Goal: Task Accomplishment & Management: Complete application form

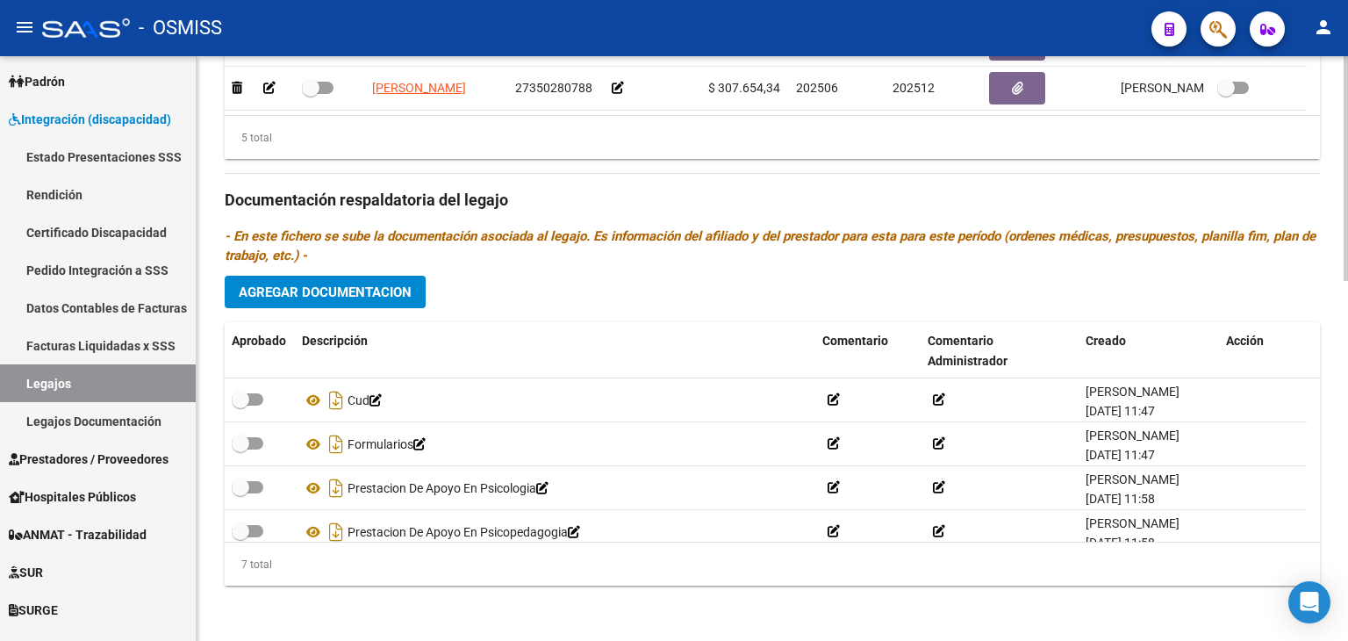
scroll to position [353, 0]
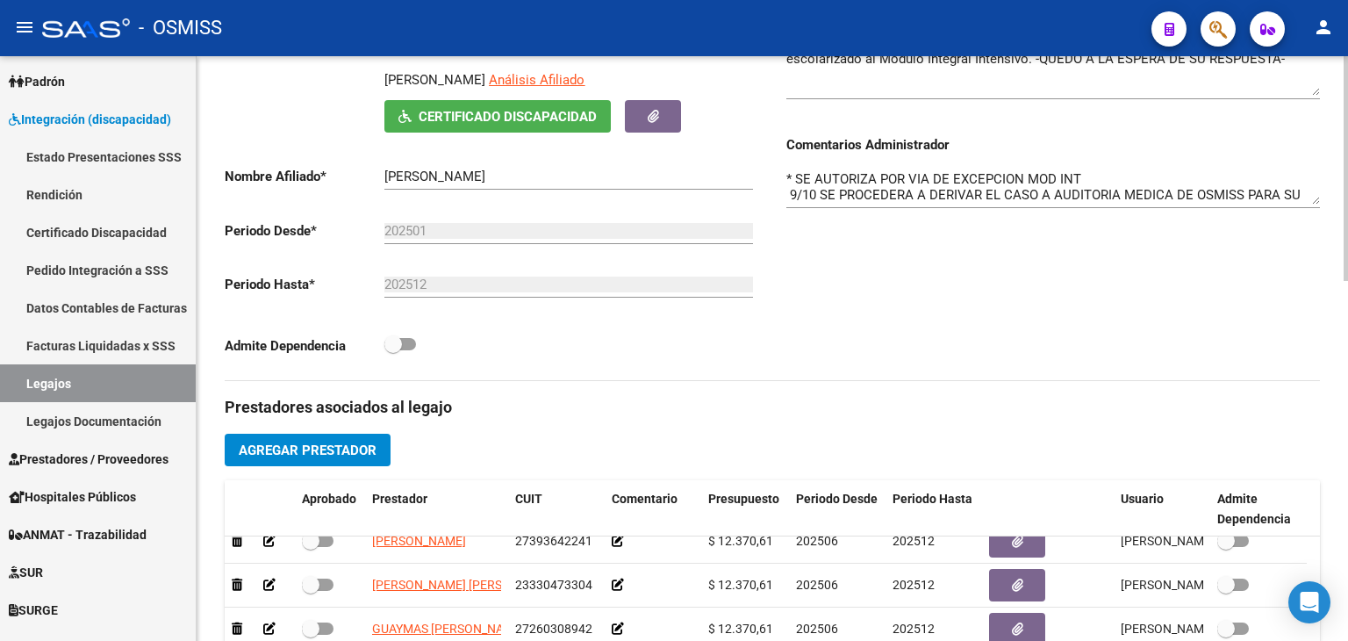
click at [1347, 128] on div at bounding box center [1346, 348] width 4 height 584
click at [897, 272] on div "Comentarios Comentarios Administrador * SE AUTORIZA POR VIA DE EXCEPCION MOD IN…" at bounding box center [1046, 181] width 548 height 397
click at [796, 169] on textarea "* SE AUTORIZA POR VIA DE EXCEPCION MOD INT 9/10 SE PROCEDERA A DERIVAR EL CASO …" at bounding box center [1053, 186] width 534 height 35
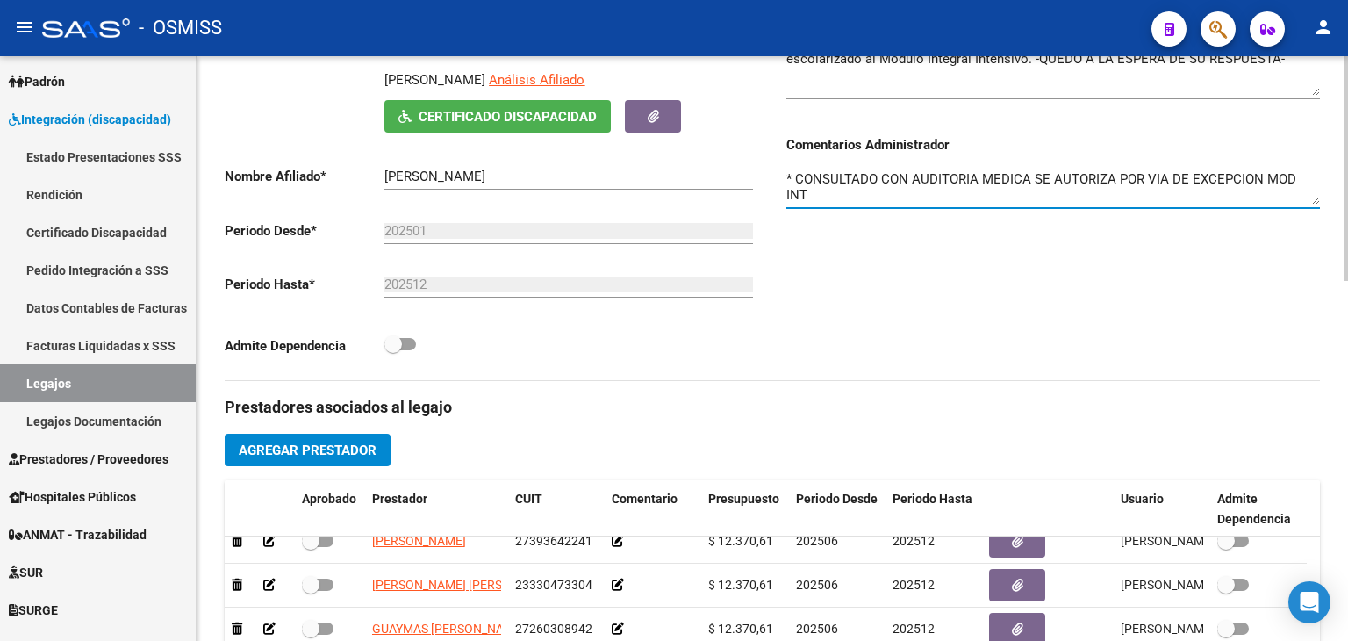
scroll to position [0, 0]
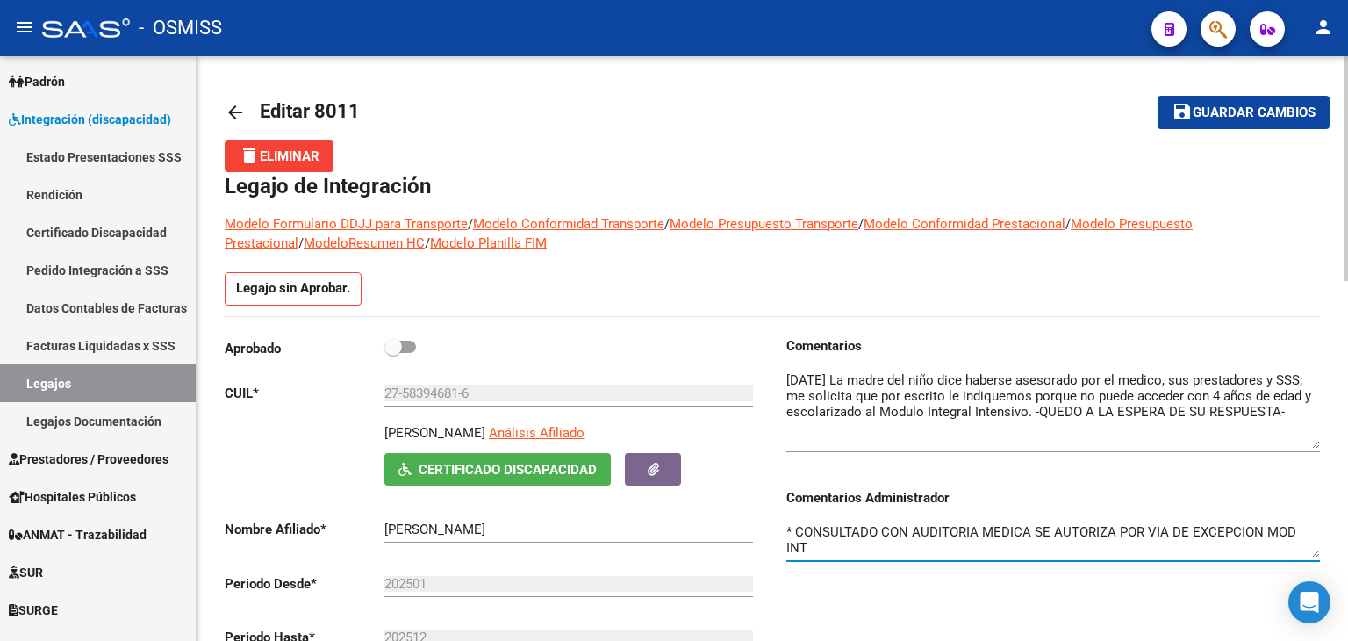
click at [1347, 134] on div at bounding box center [1346, 348] width 4 height 584
click at [1281, 108] on span "Guardar cambios" at bounding box center [1254, 113] width 123 height 16
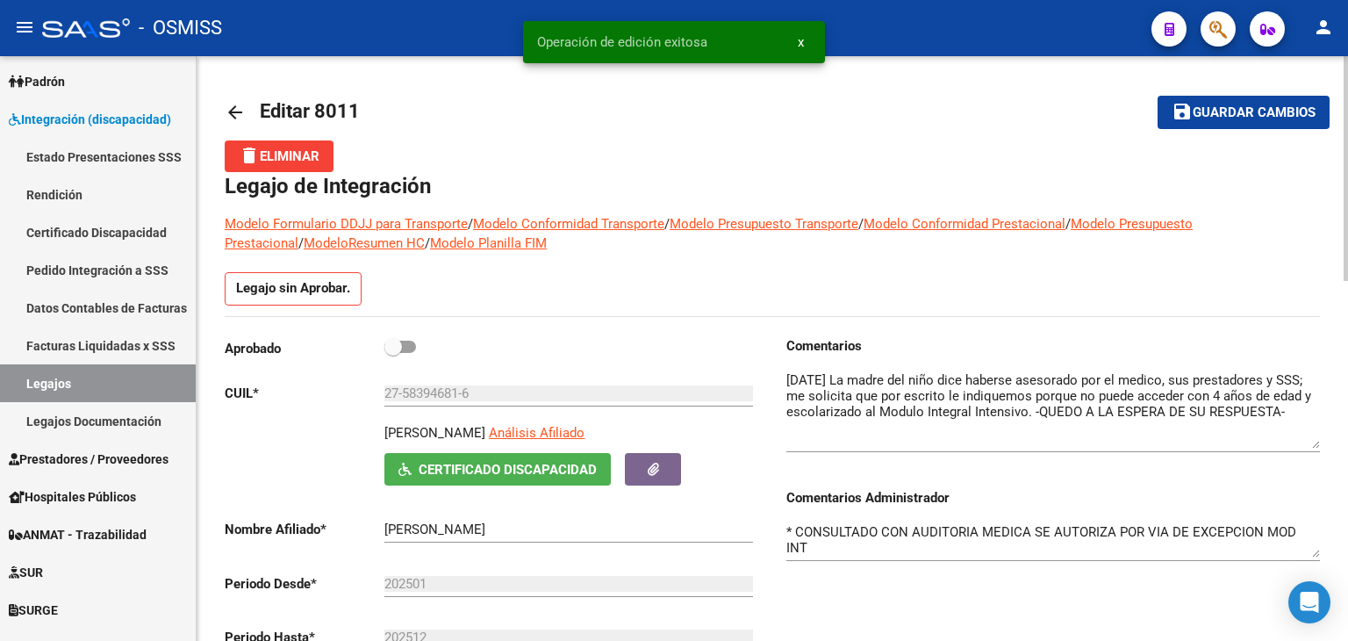
scroll to position [584, 0]
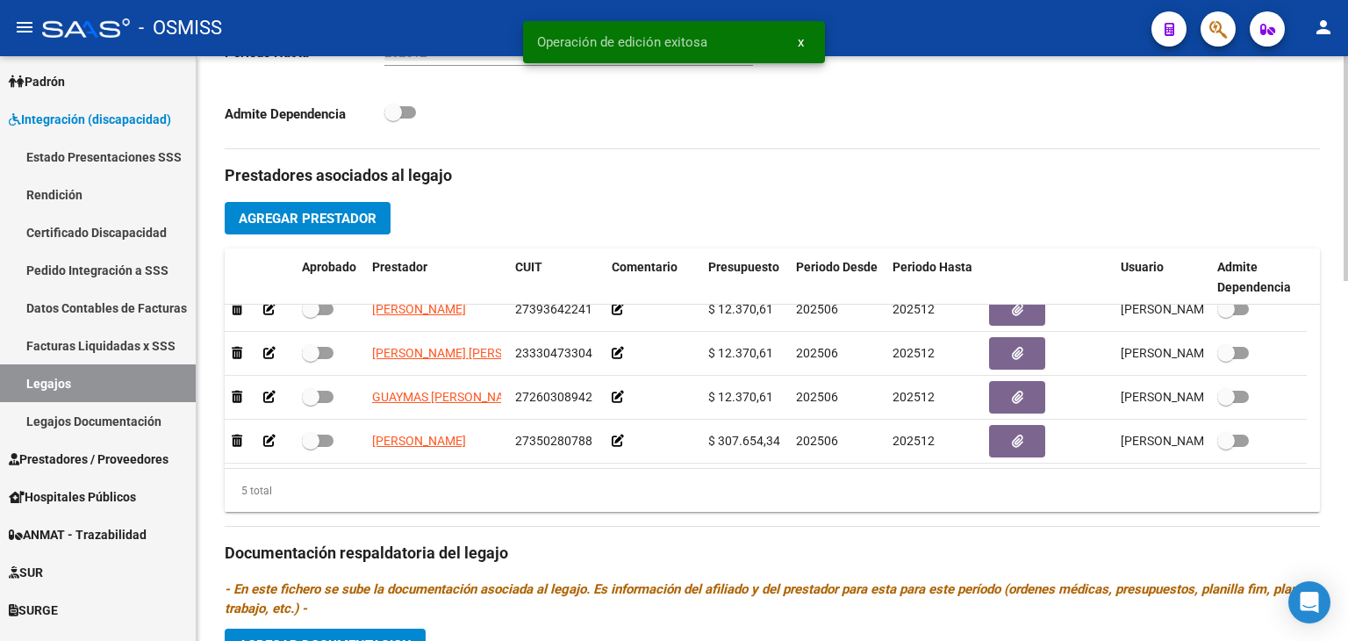
click at [1344, 558] on div at bounding box center [1346, 348] width 4 height 584
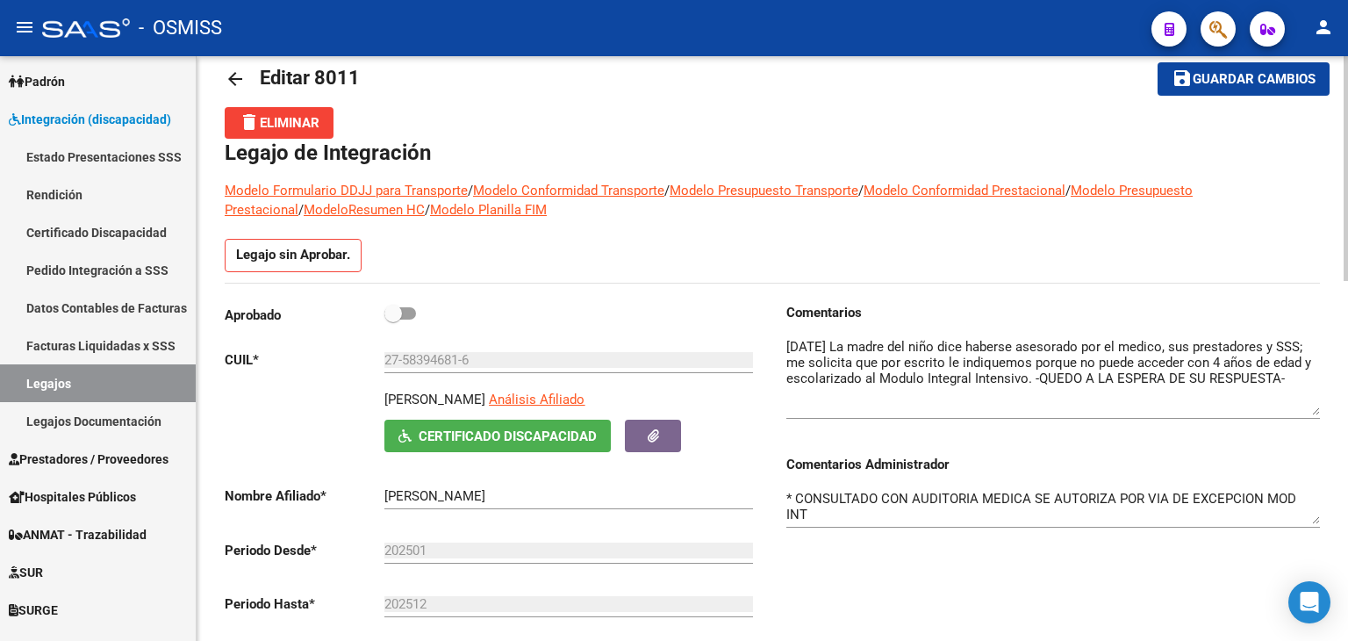
scroll to position [0, 0]
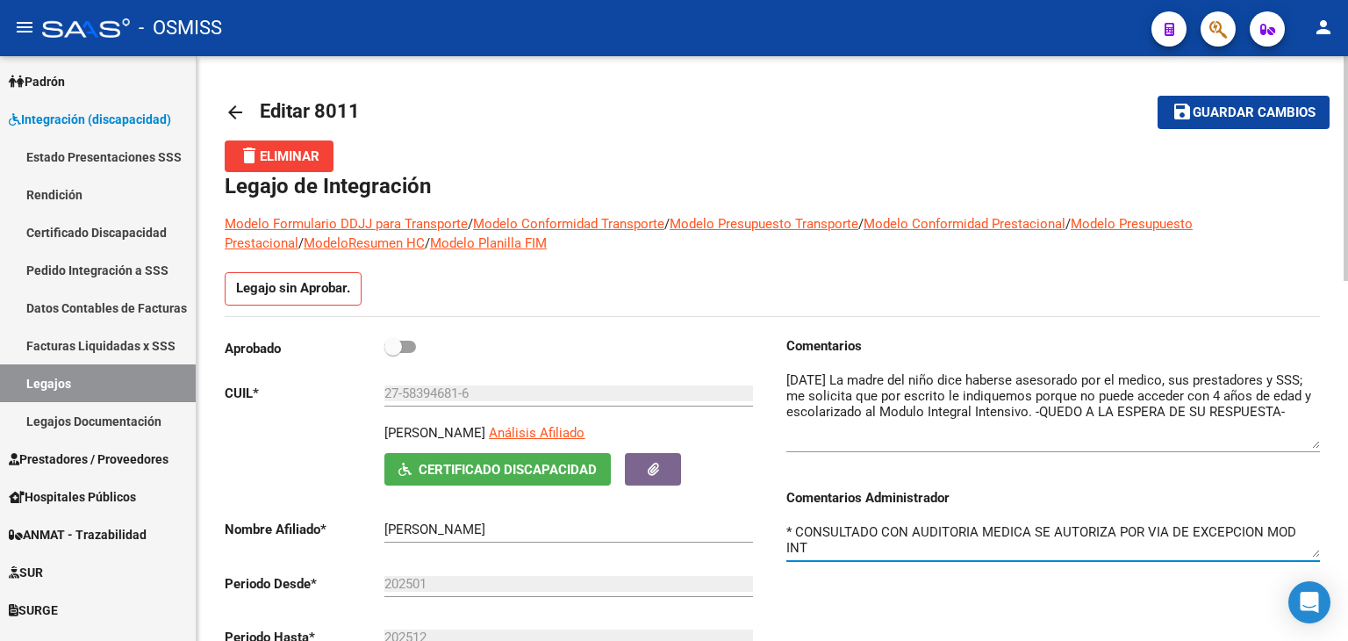
click at [823, 548] on textarea "* CONSULTADO CON AUDITORIA MEDICA SE AUTORIZA POR VIA DE EXCEPCION MOD INT 9/10…" at bounding box center [1053, 539] width 534 height 35
click at [1265, 110] on span "Guardar cambios" at bounding box center [1254, 113] width 123 height 16
click at [830, 551] on textarea "* CONSULTADO CON AUDITORIA MEDICA SE AUTORIZA POR VIA DE EXCEPCION MOD INT. 9/1…" at bounding box center [1053, 539] width 534 height 35
type textarea "14/10 CONSULTADO CON AUDITORIA MEDICA SE AUTORIZA POR VIA DE EXCEPCION MOD INT.…"
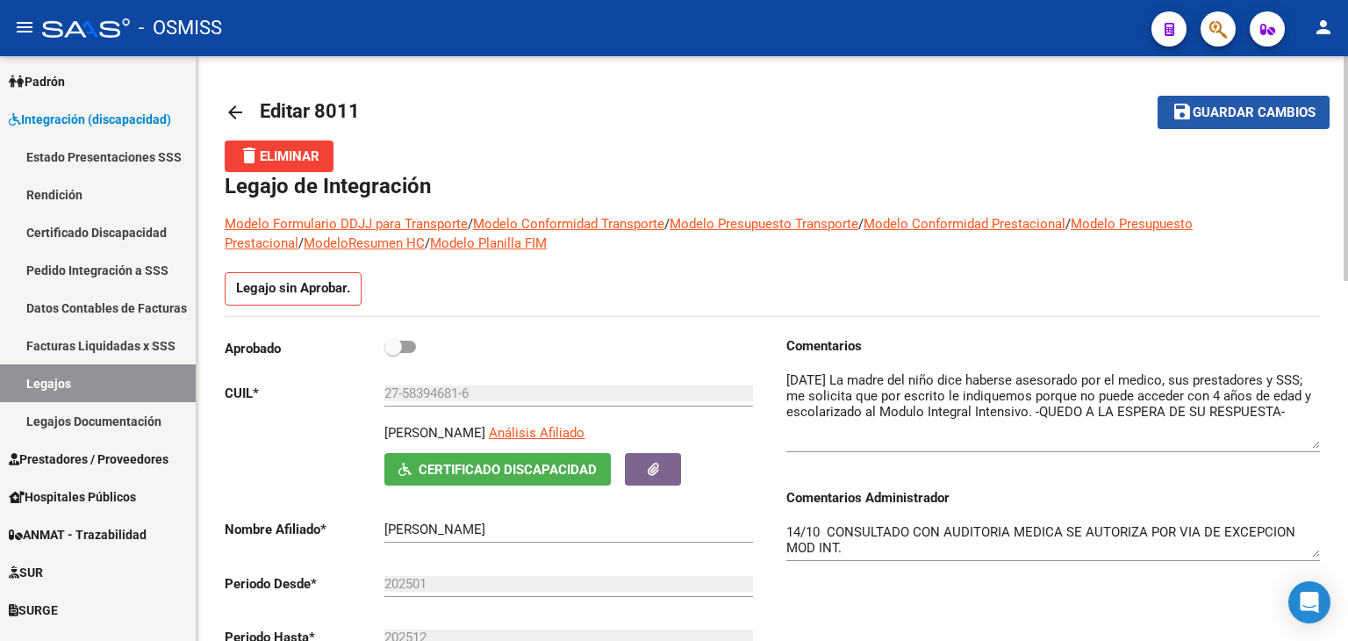
click at [1229, 116] on span "Guardar cambios" at bounding box center [1254, 113] width 123 height 16
click at [615, 280] on div "Legajo sin Aprobar." at bounding box center [772, 294] width 1095 height 44
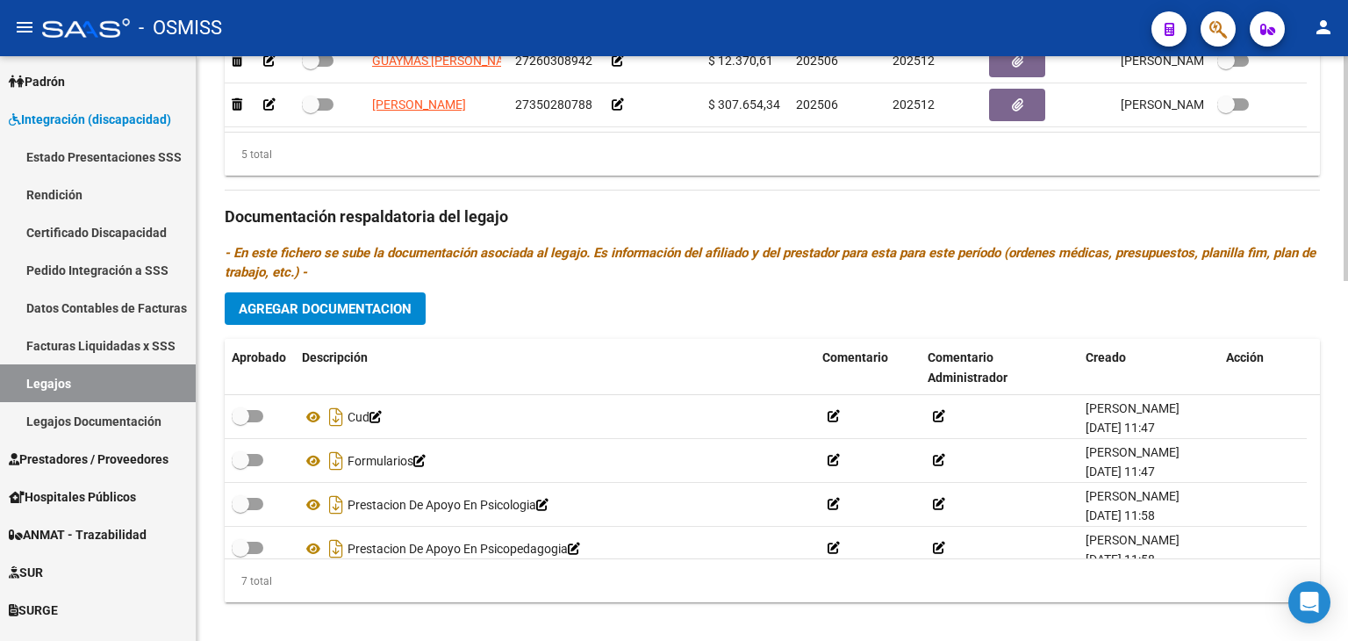
scroll to position [937, 0]
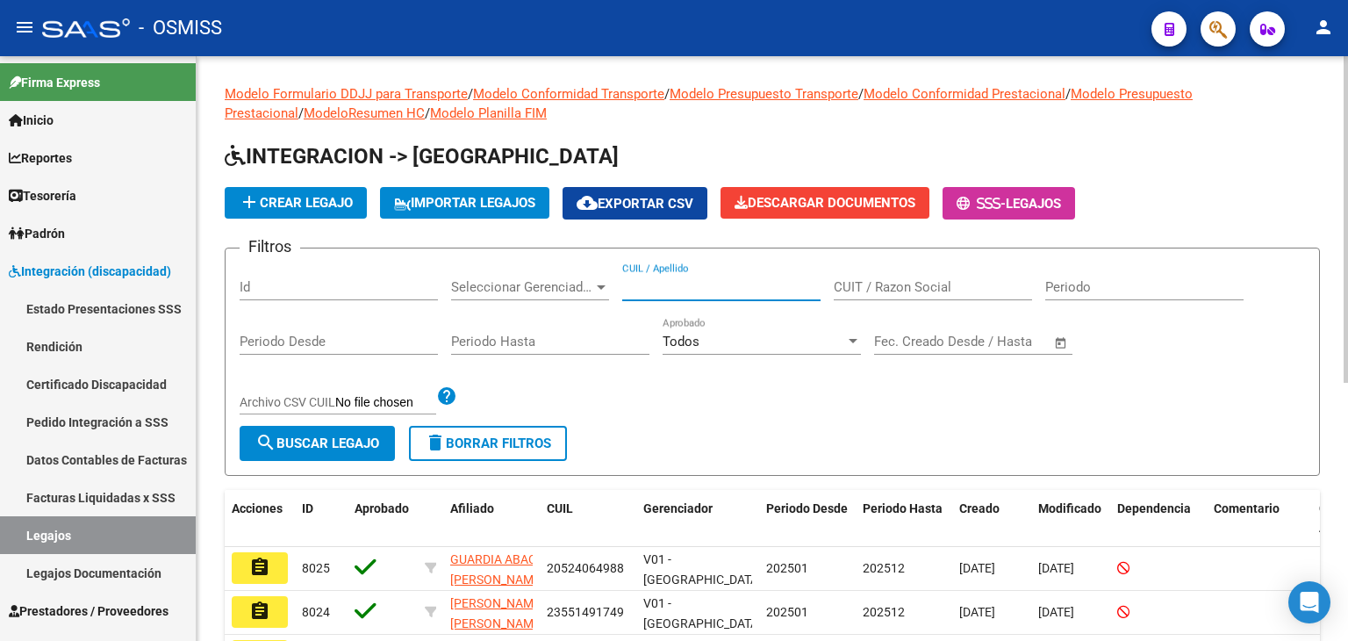
click at [690, 294] on div "CUIL / Apellido" at bounding box center [721, 281] width 198 height 38
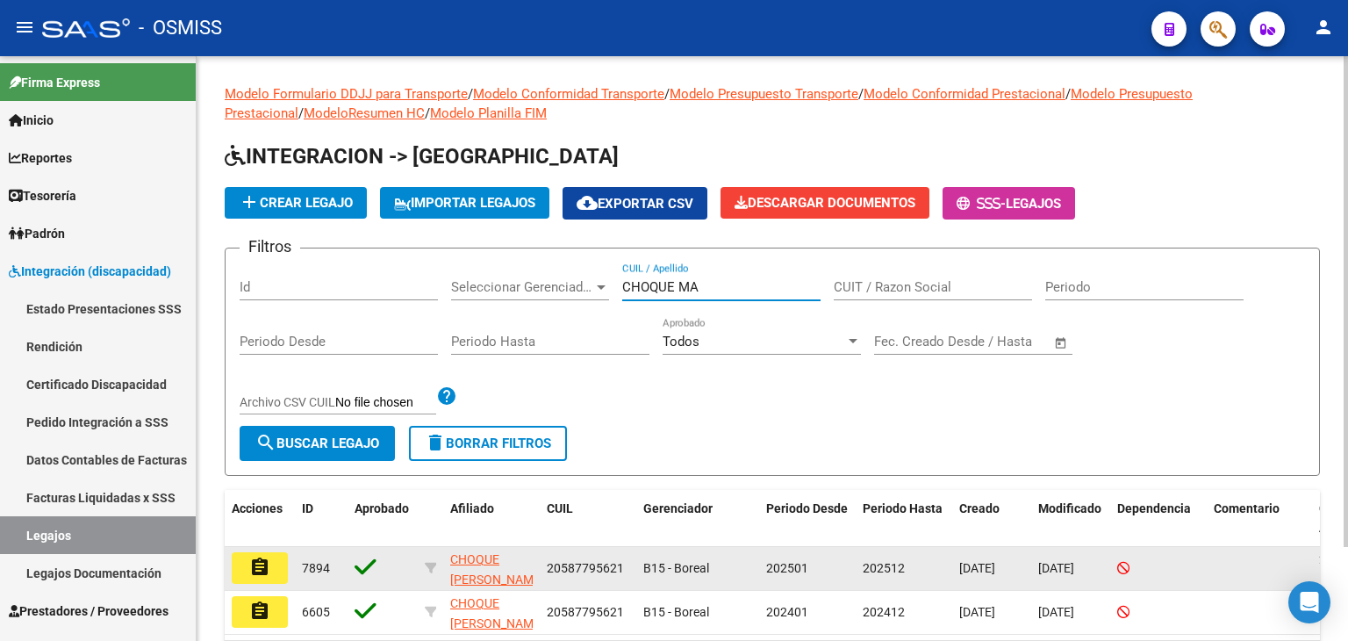
type input "CHOQUE MA"
click at [264, 567] on mat-icon "assignment" at bounding box center [259, 566] width 21 height 21
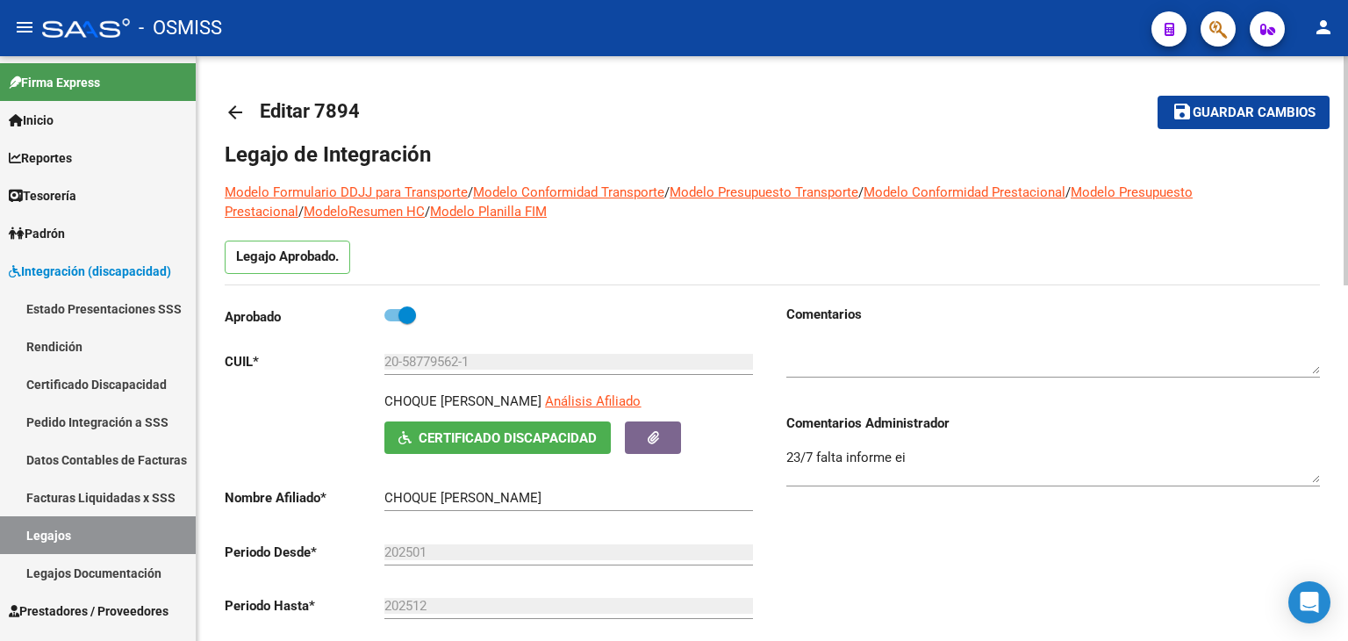
click at [543, 319] on div "Aprobado" at bounding box center [492, 321] width 534 height 32
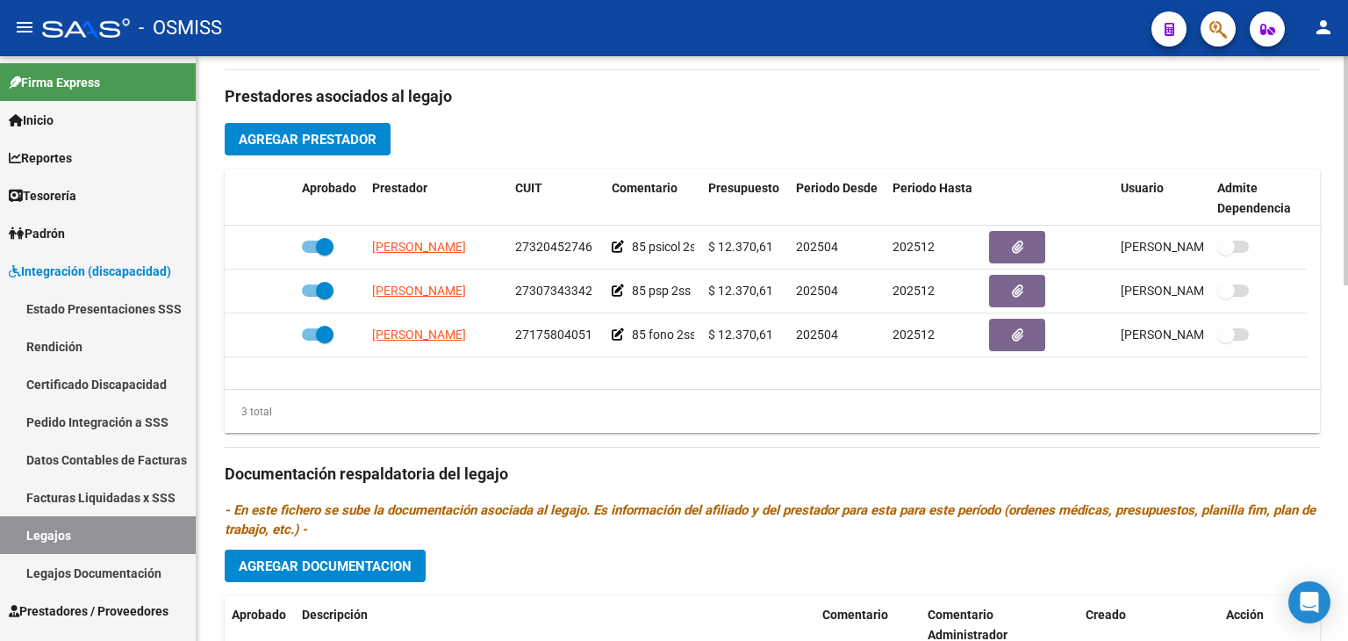
scroll to position [667, 0]
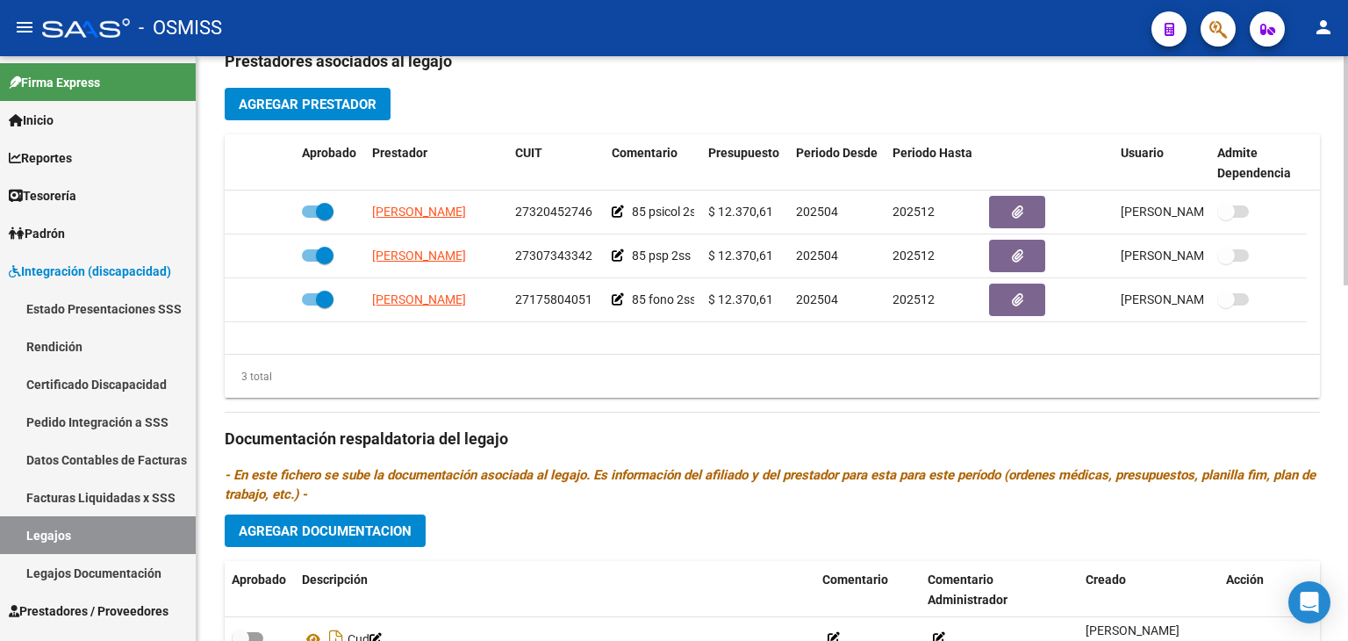
click at [627, 440] on h3 "Documentación respaldatoria del legajo" at bounding box center [772, 438] width 1095 height 25
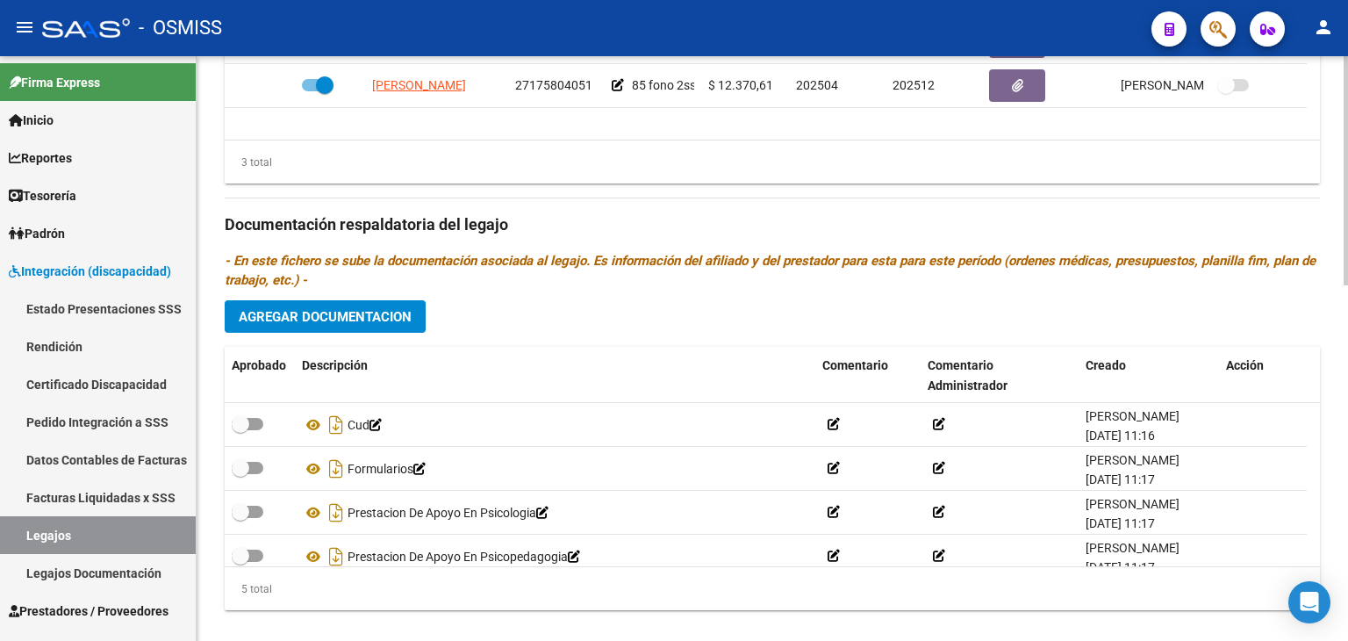
scroll to position [906, 0]
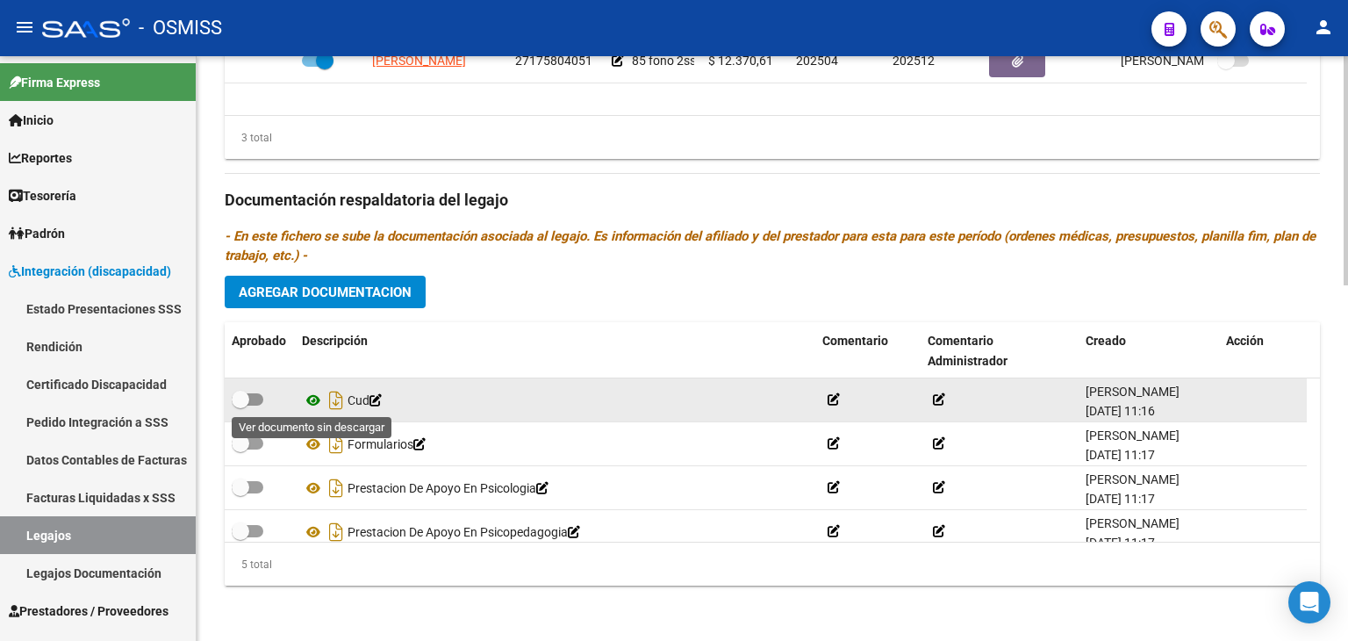
click at [316, 400] on icon at bounding box center [313, 400] width 23 height 21
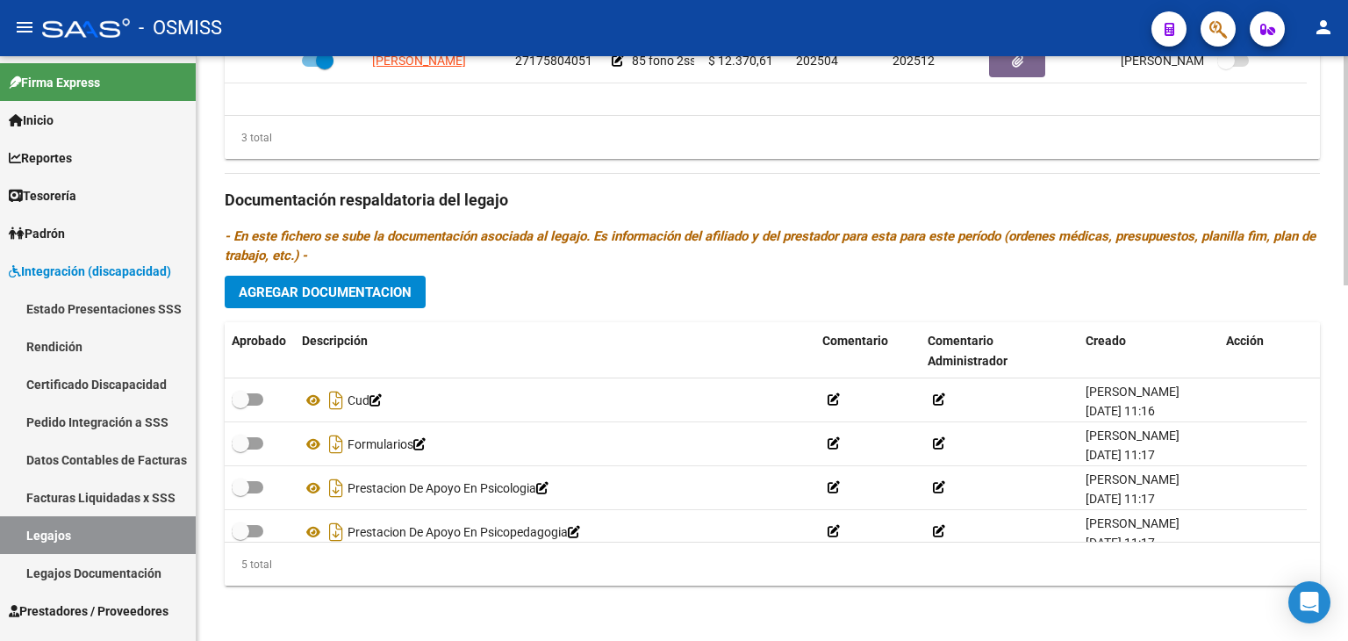
click at [642, 139] on div "3 total" at bounding box center [772, 138] width 1095 height 44
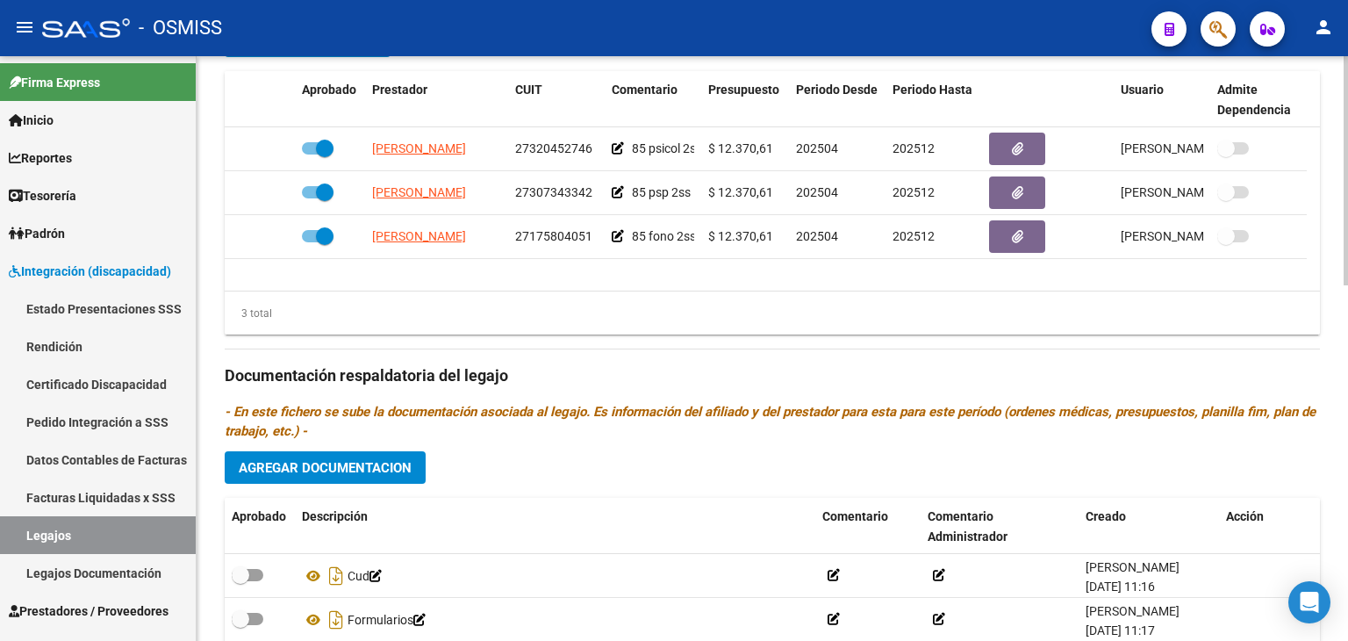
scroll to position [695, 0]
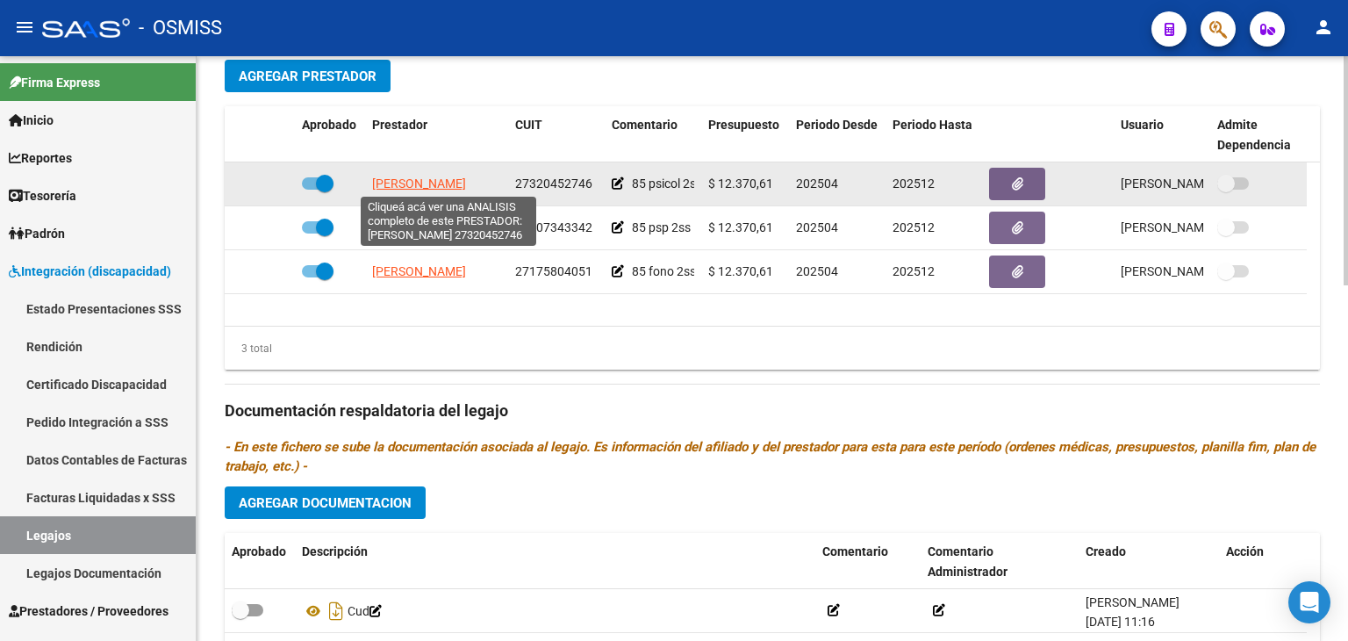
click at [466, 185] on span "CARDOZO DEBORA MARIEL" at bounding box center [419, 183] width 94 height 14
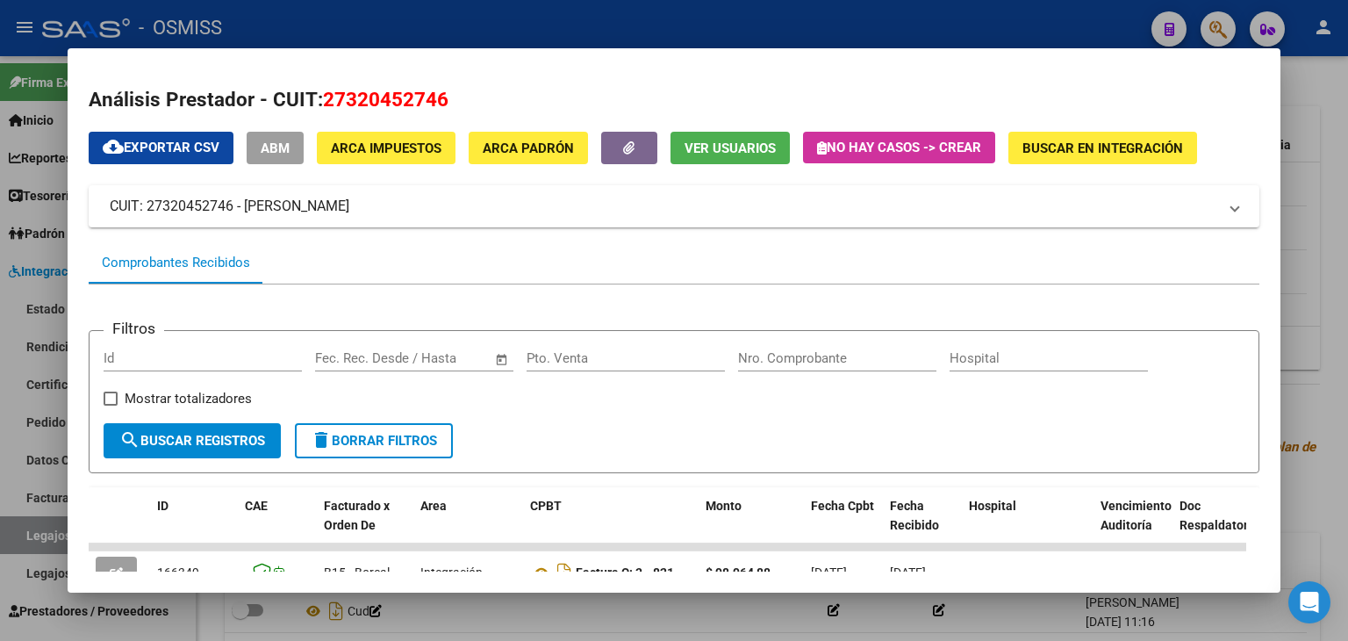
drag, startPoint x: 1251, startPoint y: 308, endPoint x: 1274, endPoint y: 356, distance: 53.4
click at [1273, 362] on mat-dialog-content "Análisis Prestador - CUIT: 27320452746 cloud_download Exportar CSV ABM ARCA Imp…" at bounding box center [674, 320] width 1213 height 503
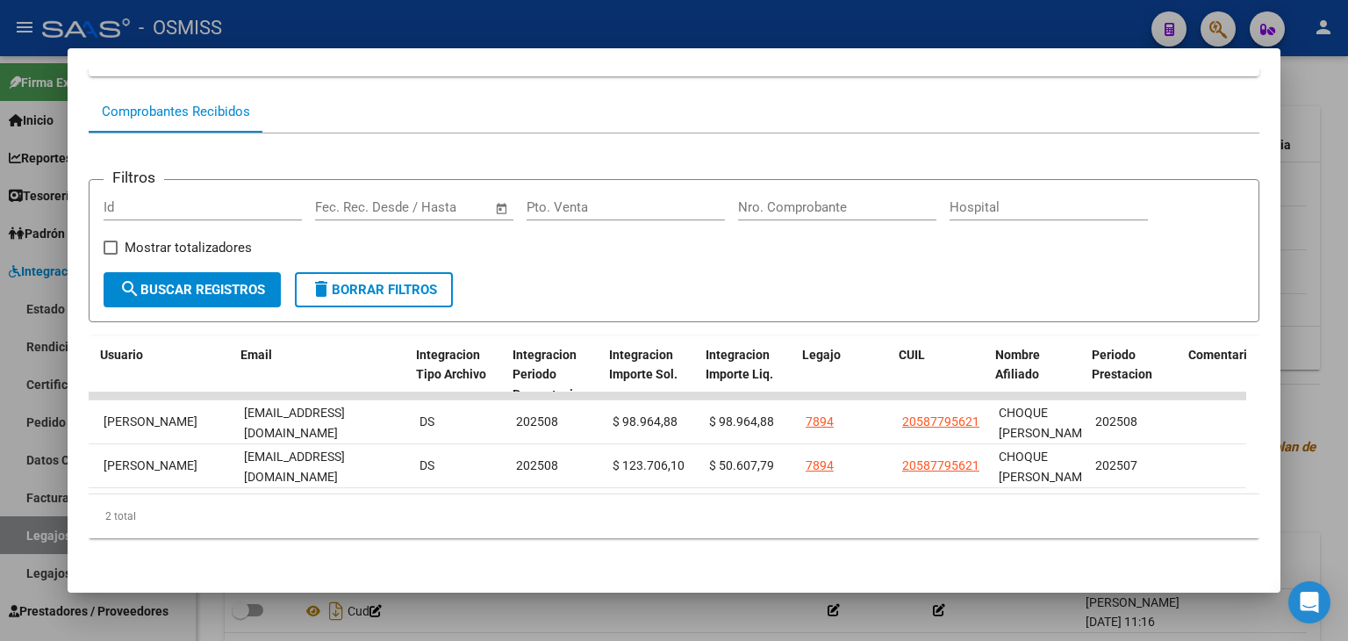
scroll to position [0, 2077]
click at [764, 612] on div at bounding box center [674, 320] width 1348 height 641
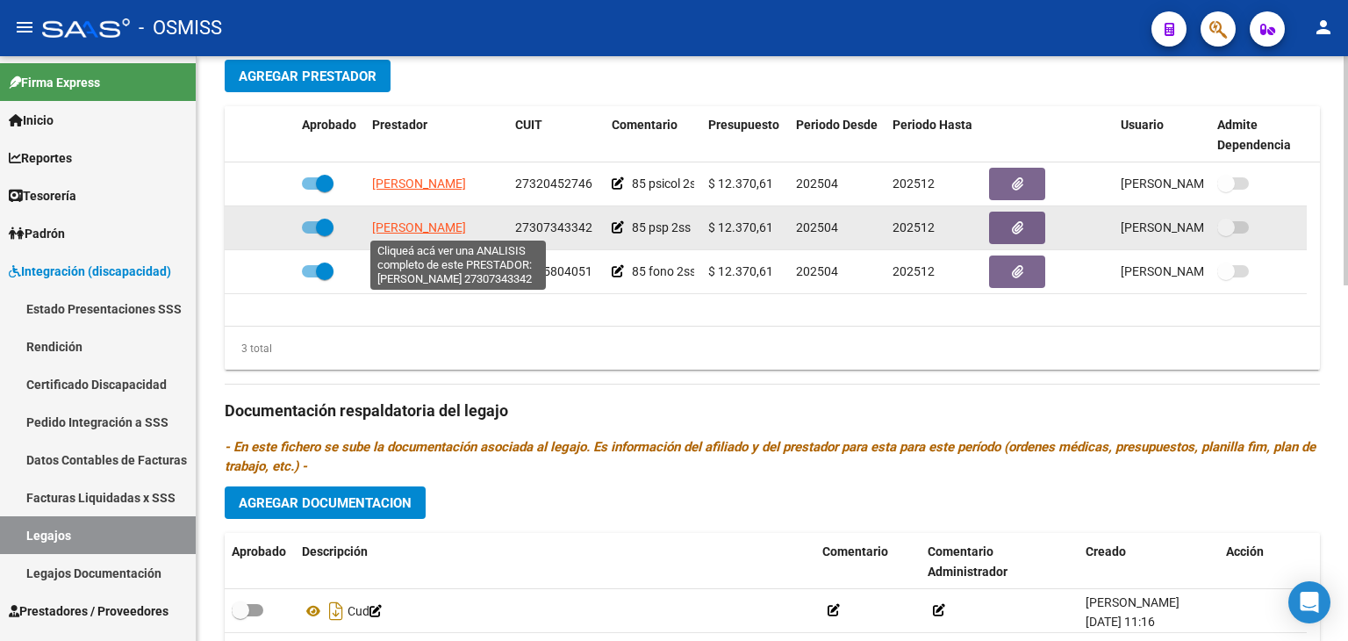
click at [459, 224] on span "CANAVIDES LORENA SOLEDAD" at bounding box center [419, 227] width 94 height 14
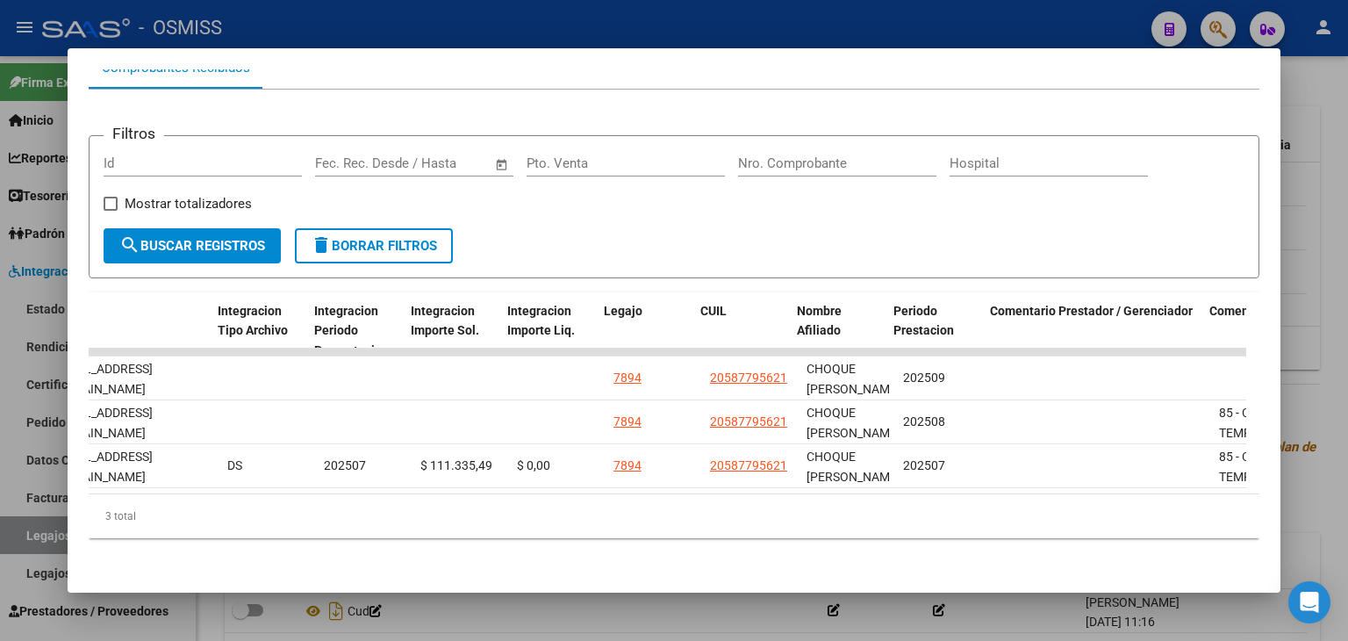
scroll to position [0, 2274]
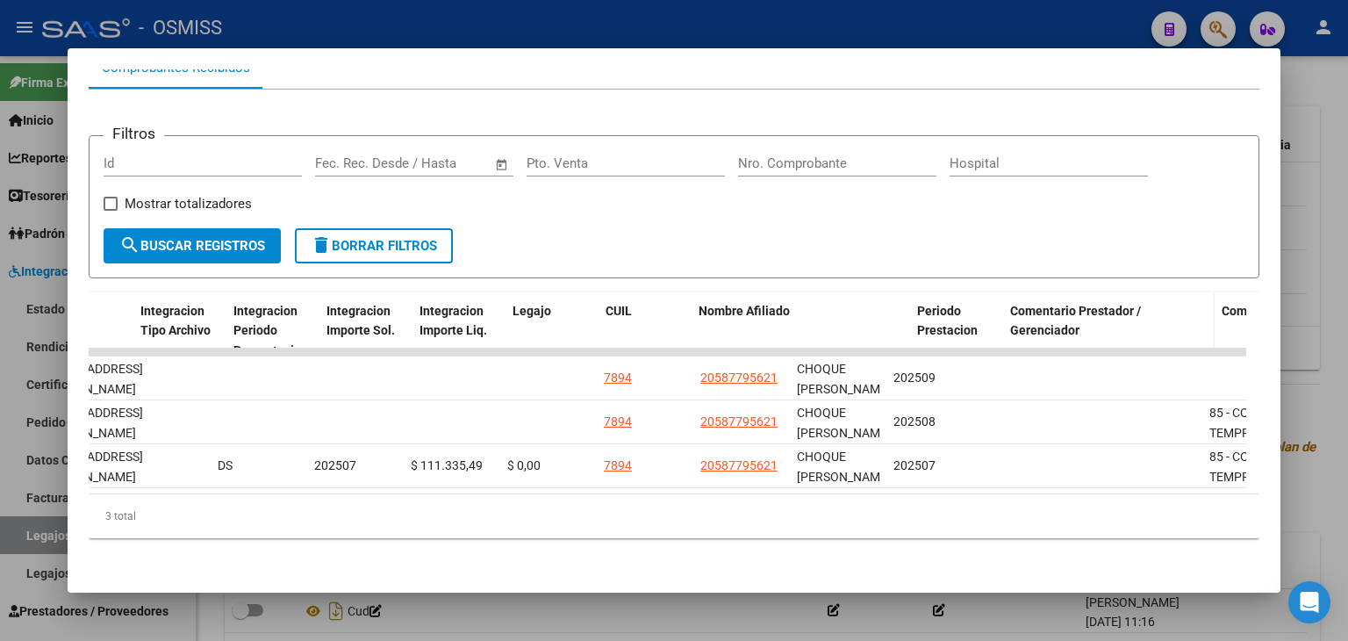
drag, startPoint x: 878, startPoint y: 303, endPoint x: 1011, endPoint y: 296, distance: 132.7
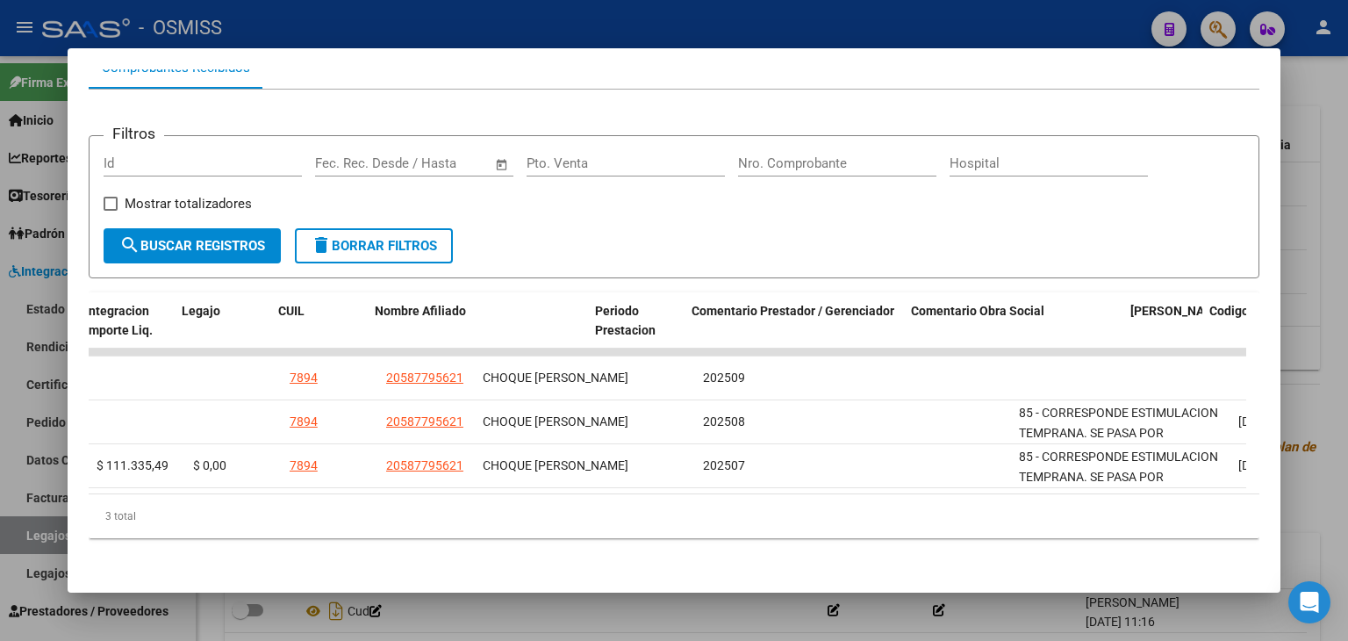
scroll to position [0, 2756]
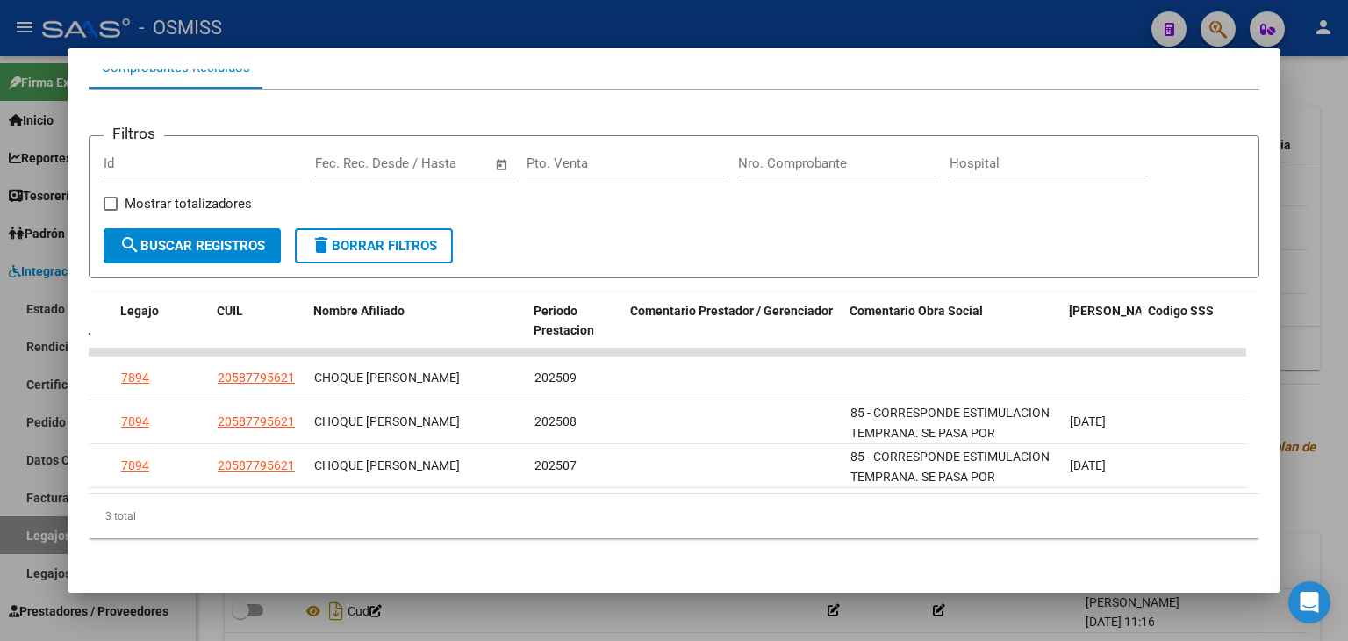
click at [734, 599] on div at bounding box center [674, 320] width 1348 height 641
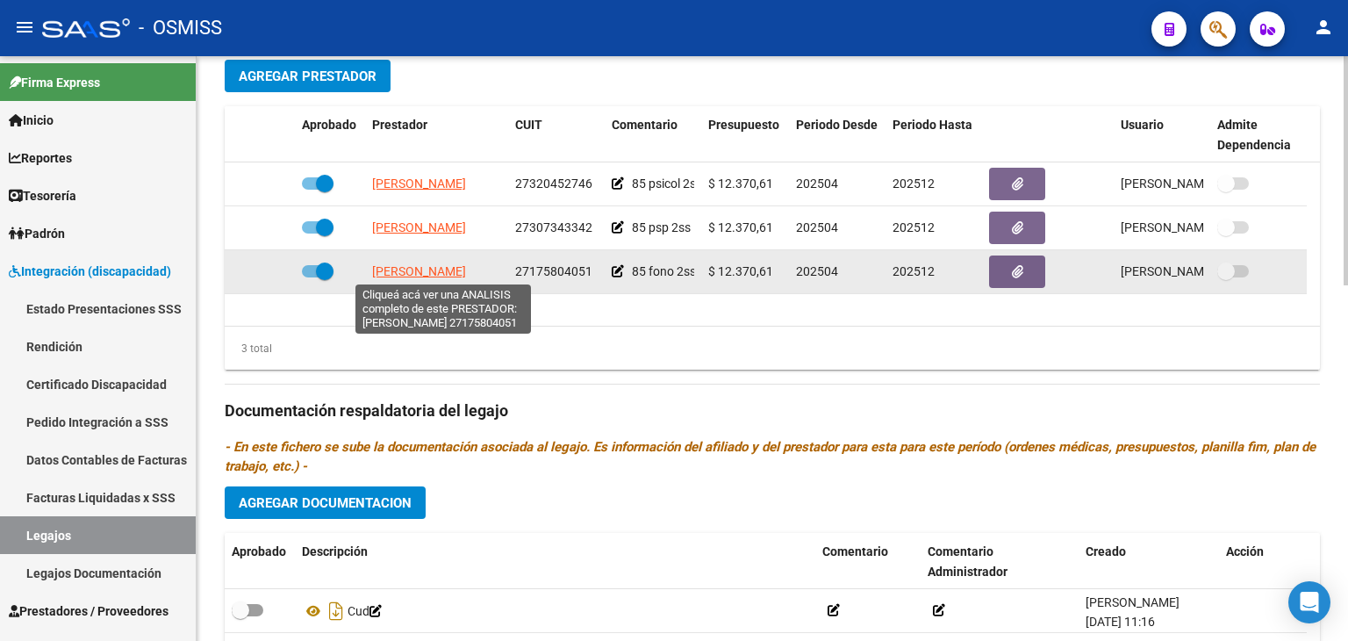
click at [446, 269] on span "CANAVIDEZ IRMA NIEVES" at bounding box center [419, 271] width 94 height 14
type textarea "27175804051"
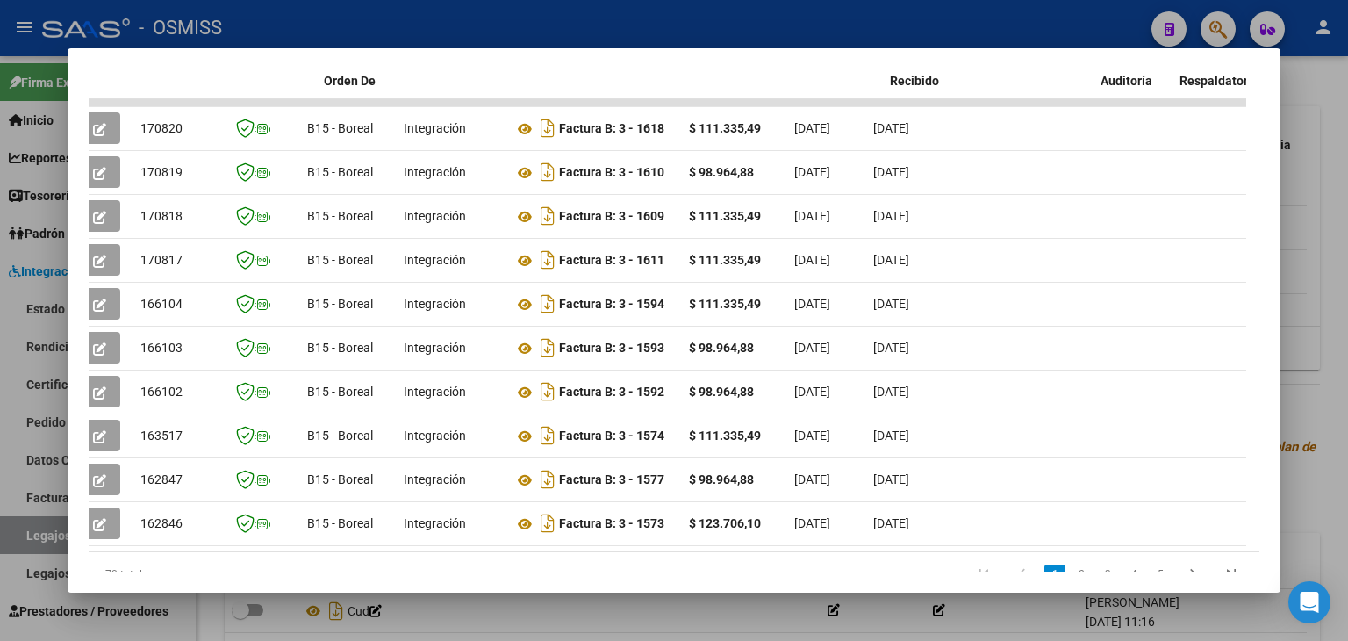
scroll to position [0, 0]
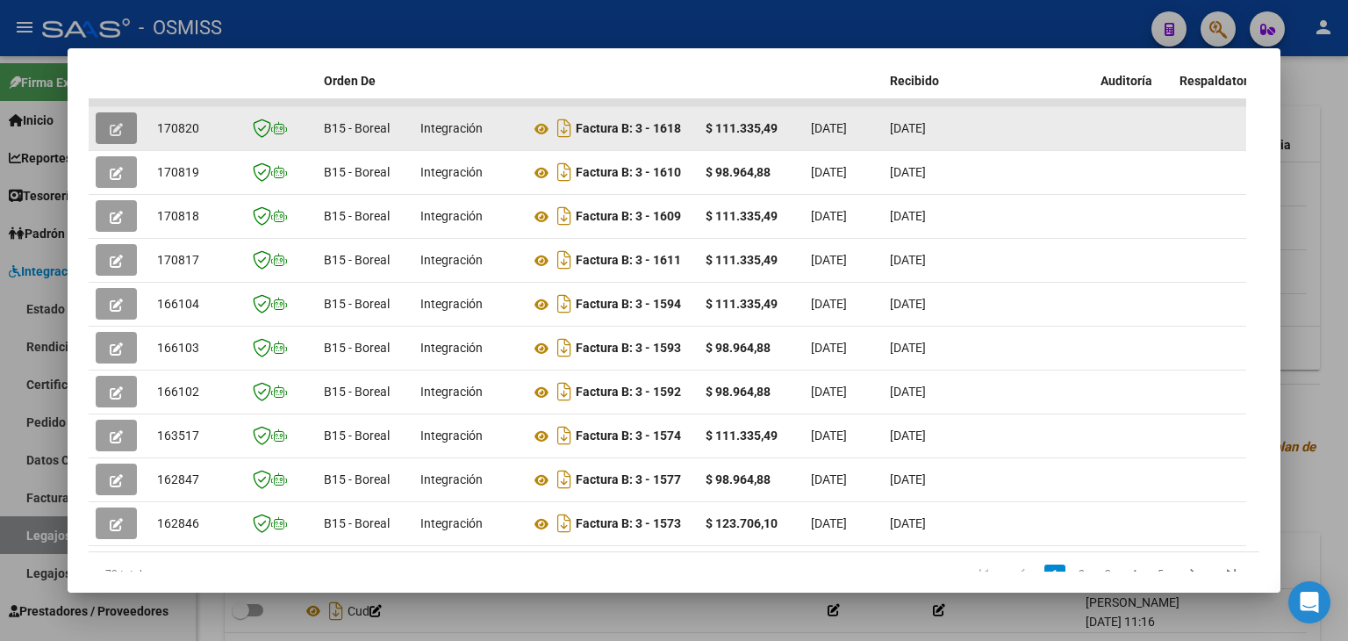
click at [116, 133] on icon "button" at bounding box center [116, 129] width 13 height 13
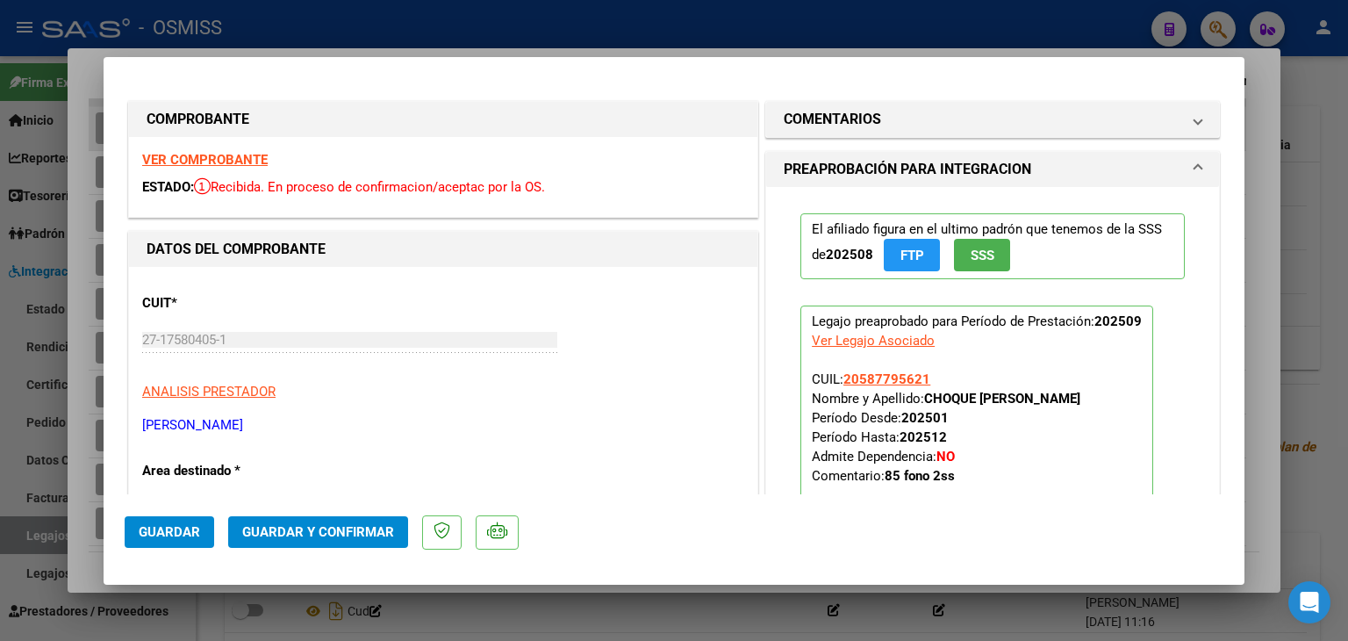
type input "$ 0,00"
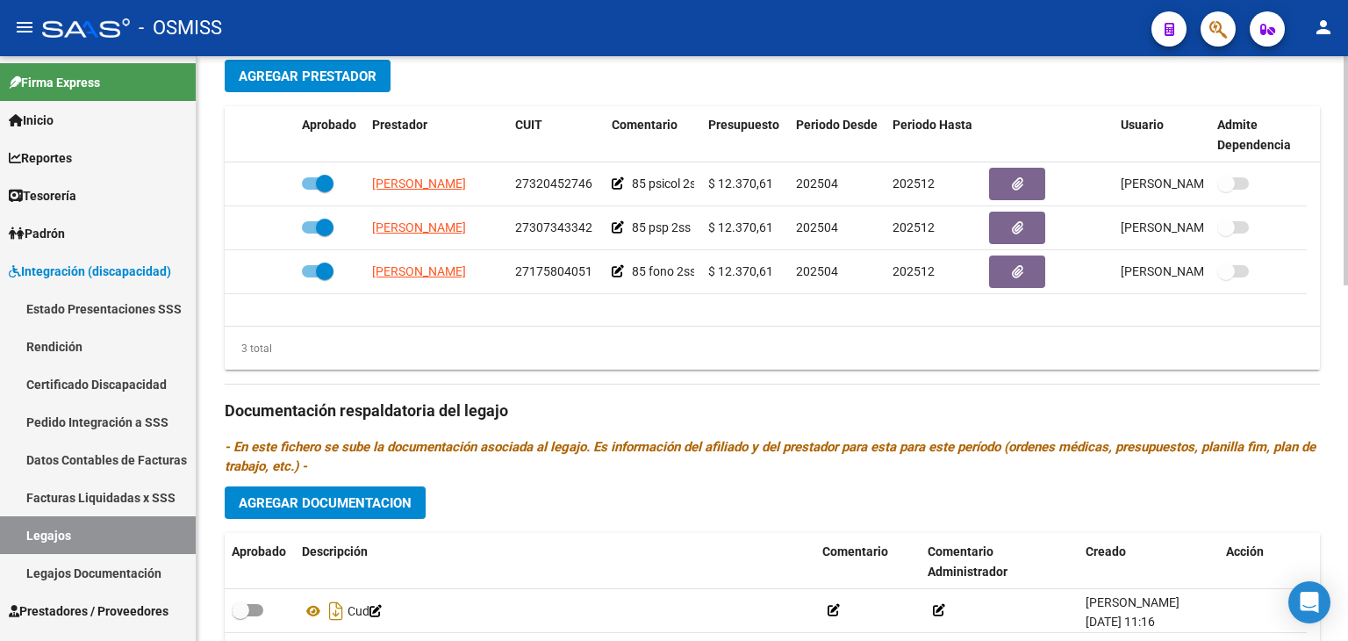
click at [1331, 117] on div "arrow_back Editar 7894 save Guardar cambios Legajo de Integración Modelo Formul…" at bounding box center [772, 106] width 1151 height 1491
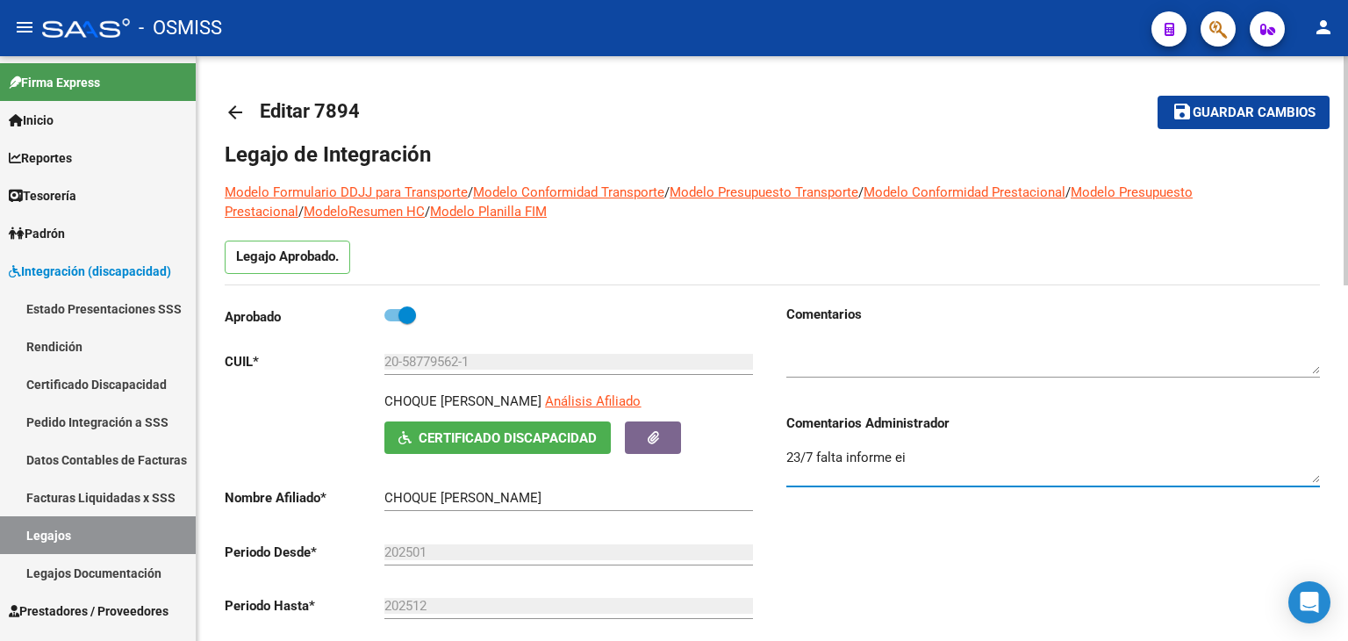
click at [1045, 455] on textarea "23/7 falta informe ei" at bounding box center [1053, 465] width 534 height 35
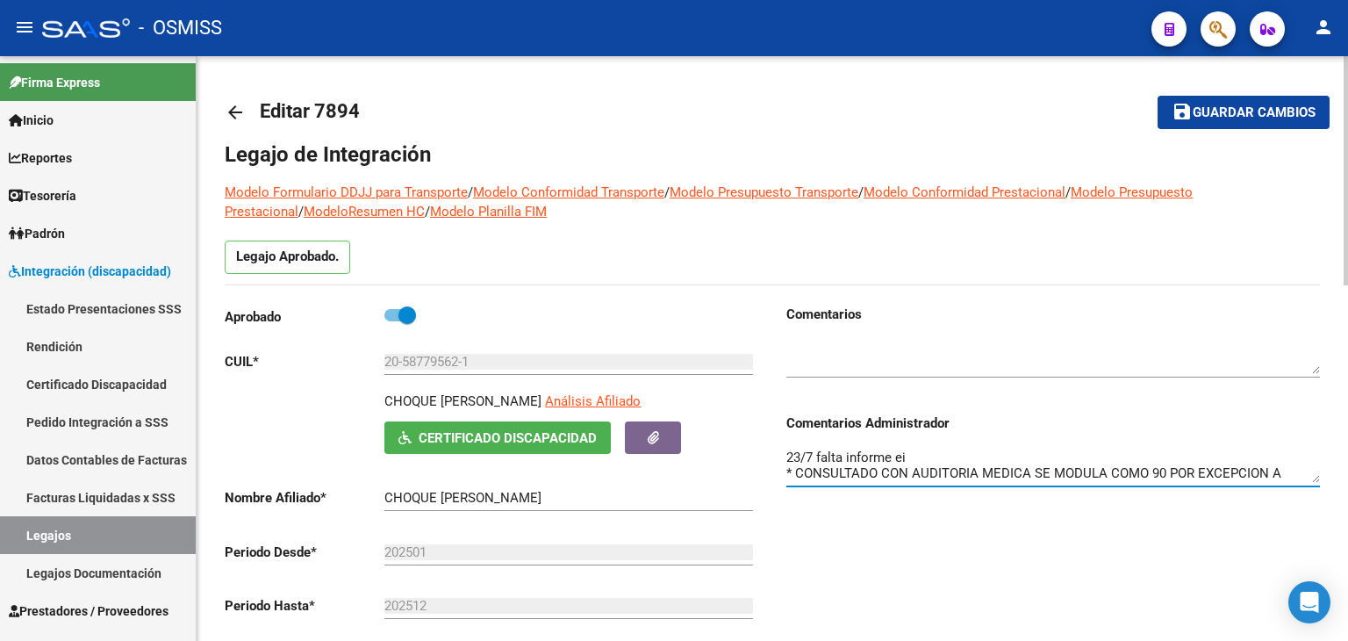
scroll to position [14, 0]
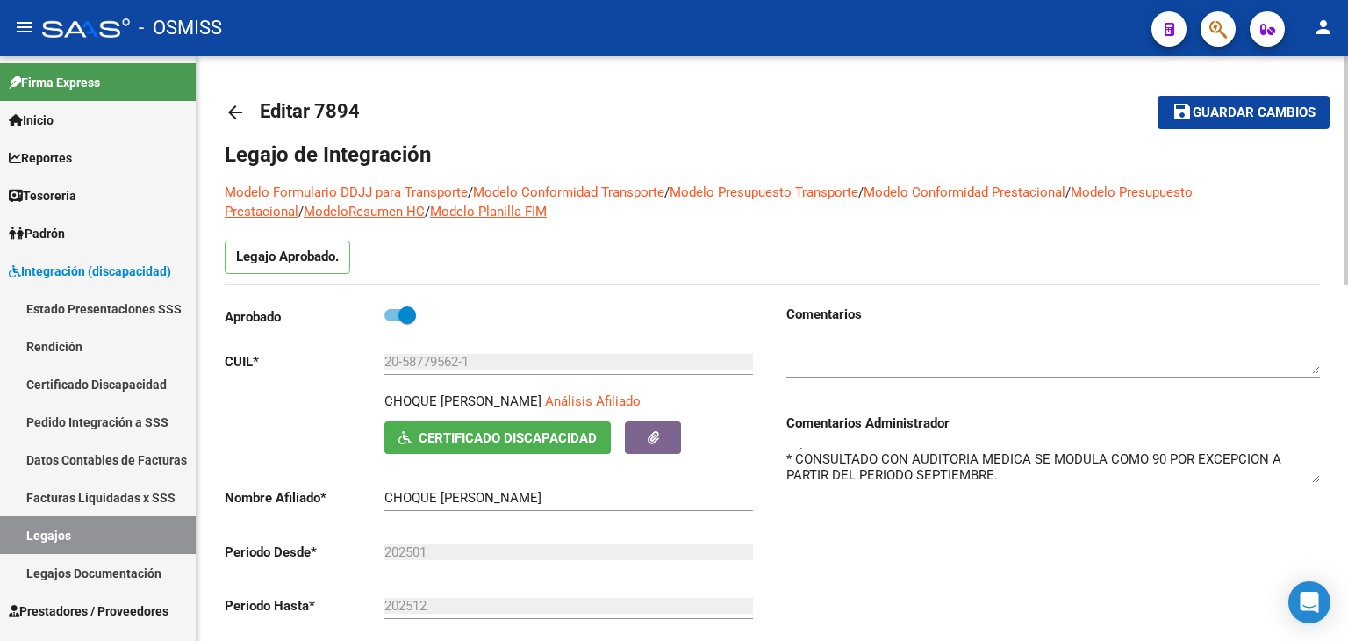
click at [1316, 479] on div "23/7 falta informe ei * CONSULTADO CON AUDITORIA MEDICA SE MODULA COMO 90 POR E…" at bounding box center [1053, 460] width 534 height 54
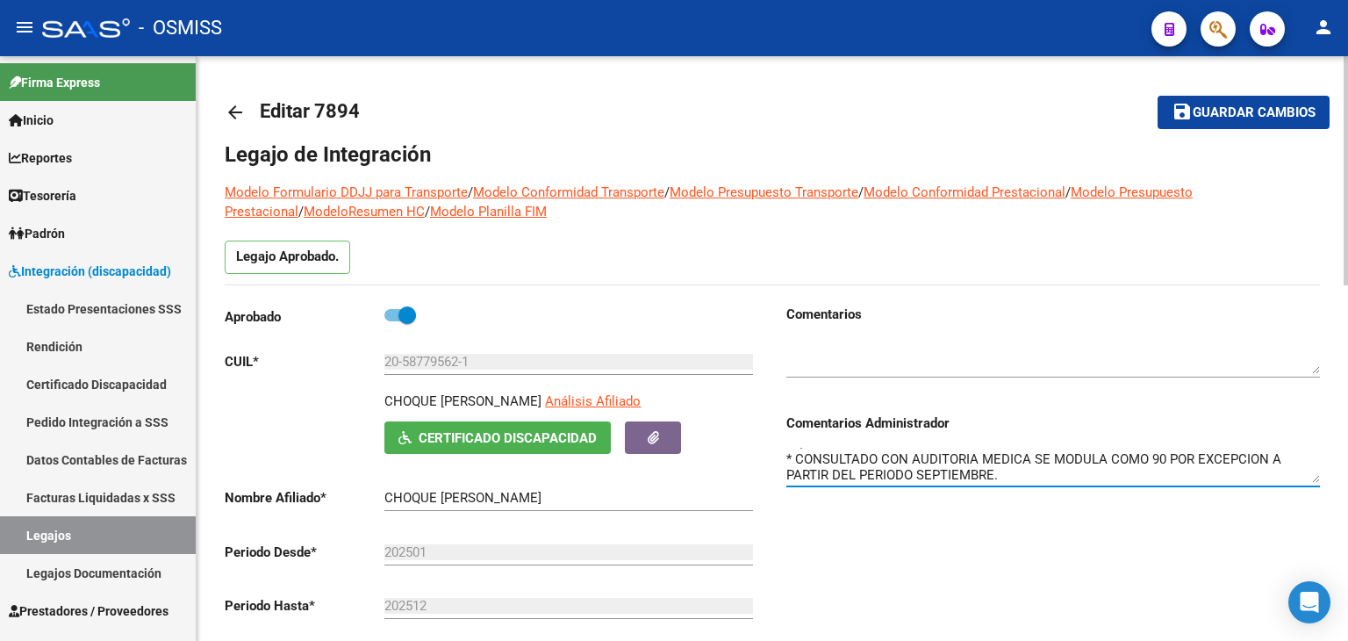
scroll to position [0, 0]
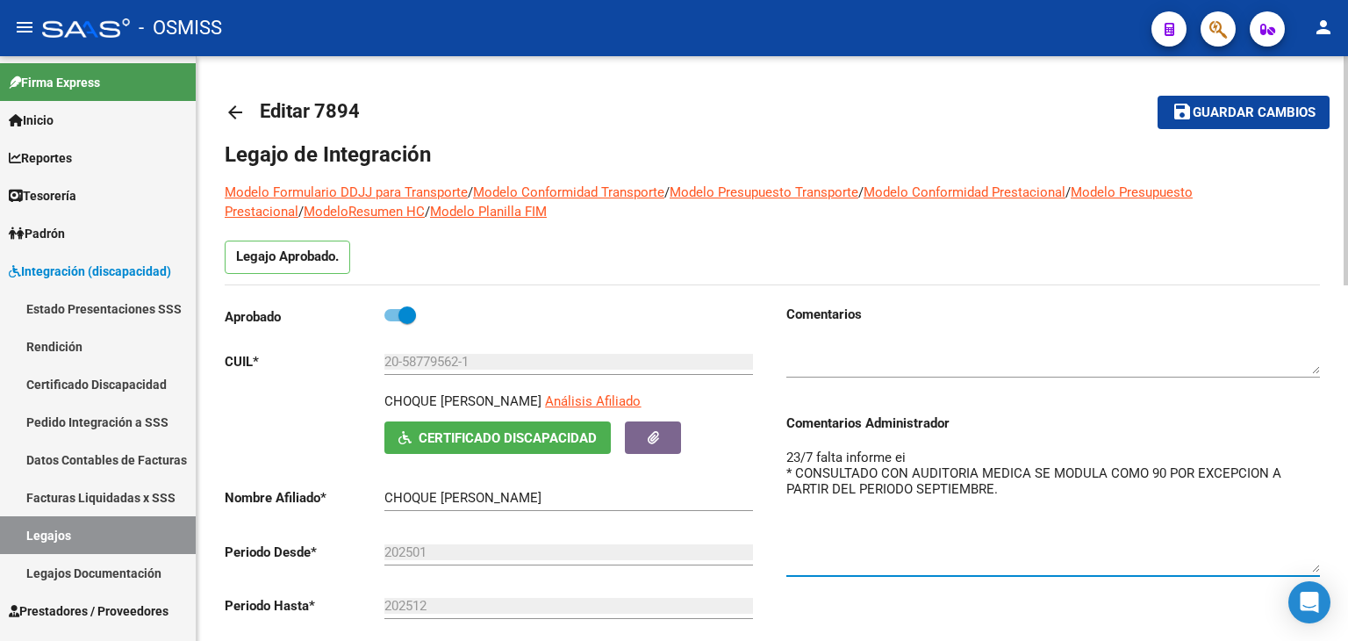
drag, startPoint x: 1316, startPoint y: 476, endPoint x: 1336, endPoint y: 568, distance: 94.1
type textarea "23/7 falta informe ei * CONSULTADO CON AUDITORIA MEDICA SE MODULA COMO 90 POR E…"
click at [1183, 608] on div "Comentarios Comentarios Administrador 23/7 falta informe ei * CONSULTADO CON AU…" at bounding box center [1046, 503] width 548 height 397
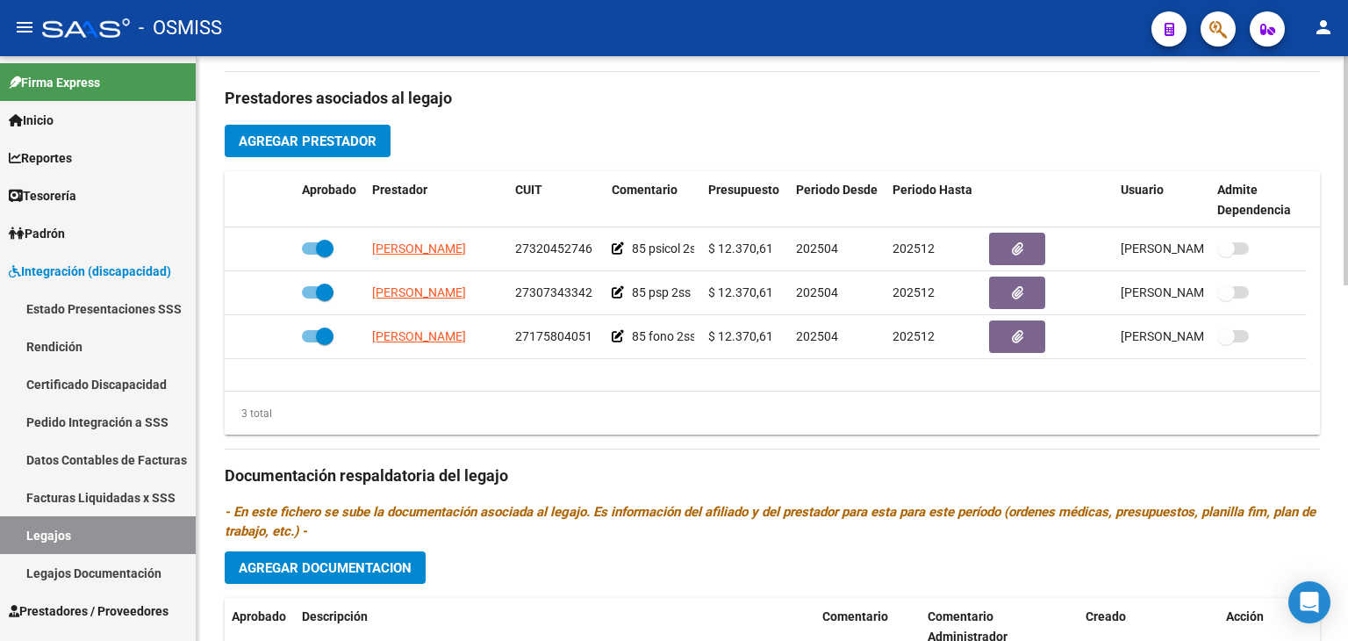
scroll to position [632, 0]
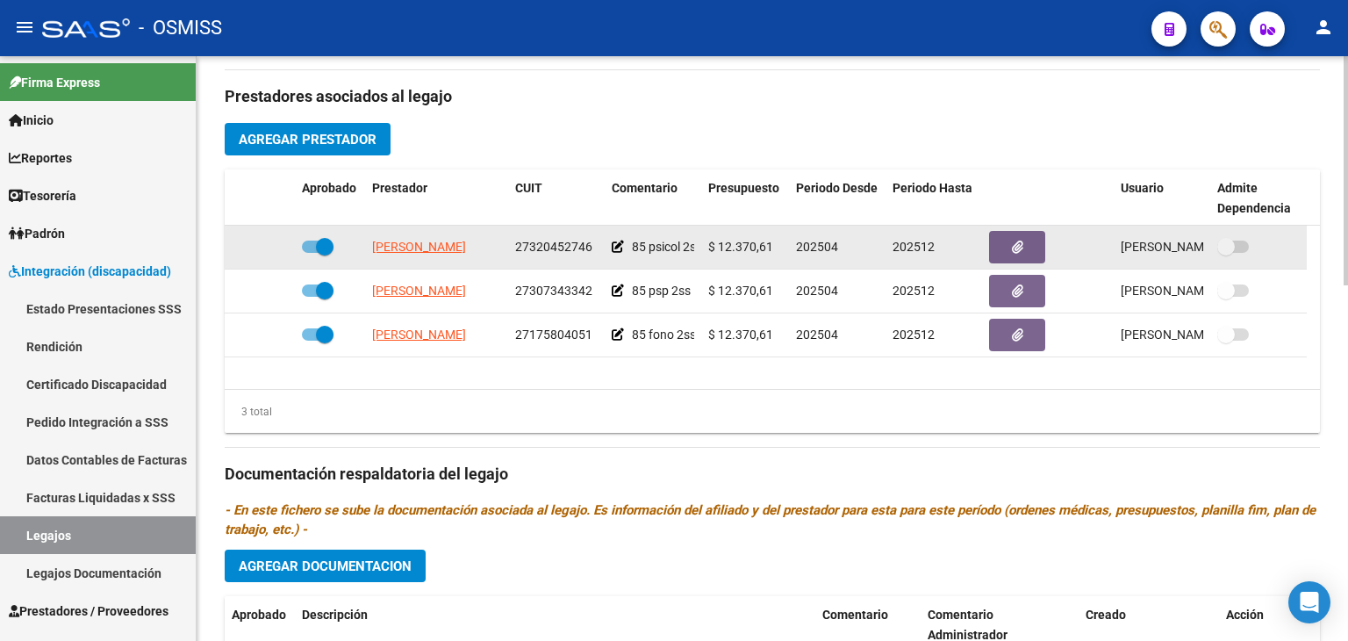
click at [621, 247] on div "85 psicol 2ss" at bounding box center [653, 247] width 82 height 20
click at [621, 247] on icon at bounding box center [618, 246] width 12 height 12
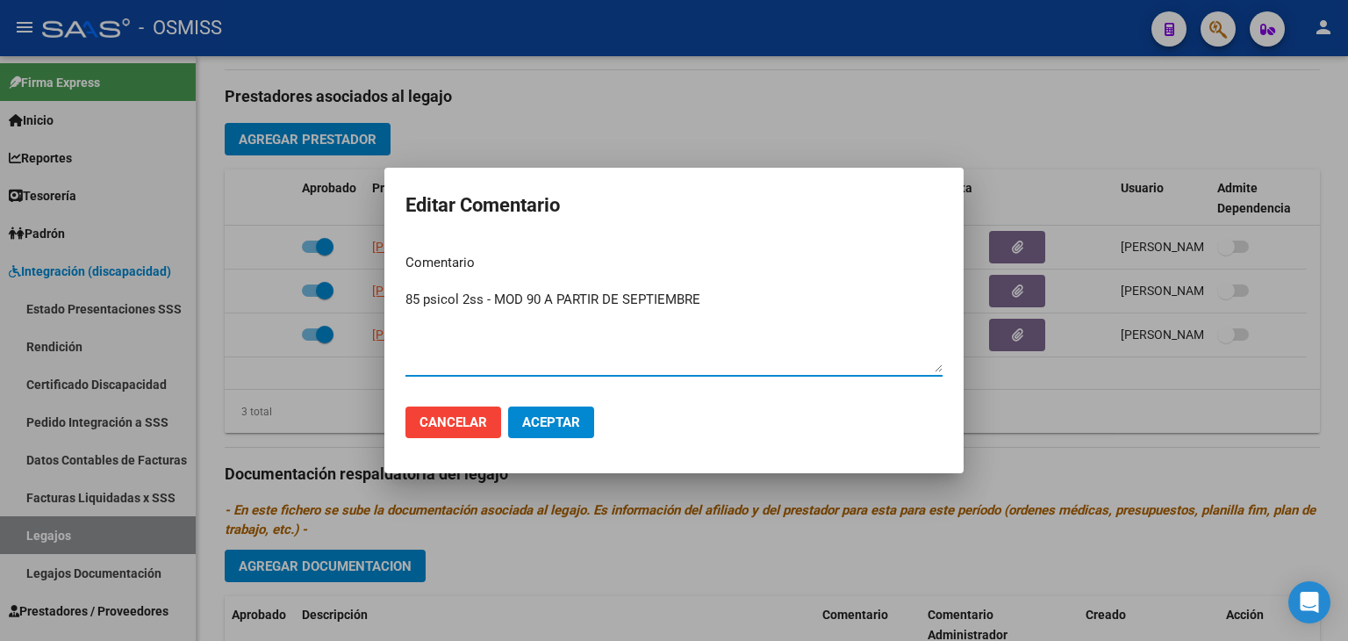
drag, startPoint x: 711, startPoint y: 296, endPoint x: 494, endPoint y: 290, distance: 216.8
click at [494, 290] on textarea "85 psicol 2ss - MOD 90 A PARTIR DE SEPTIEMBRE" at bounding box center [673, 331] width 537 height 82
type textarea "85 psicol 2ss - MOD 90 A PARTIR DE SEPTIEMBRE"
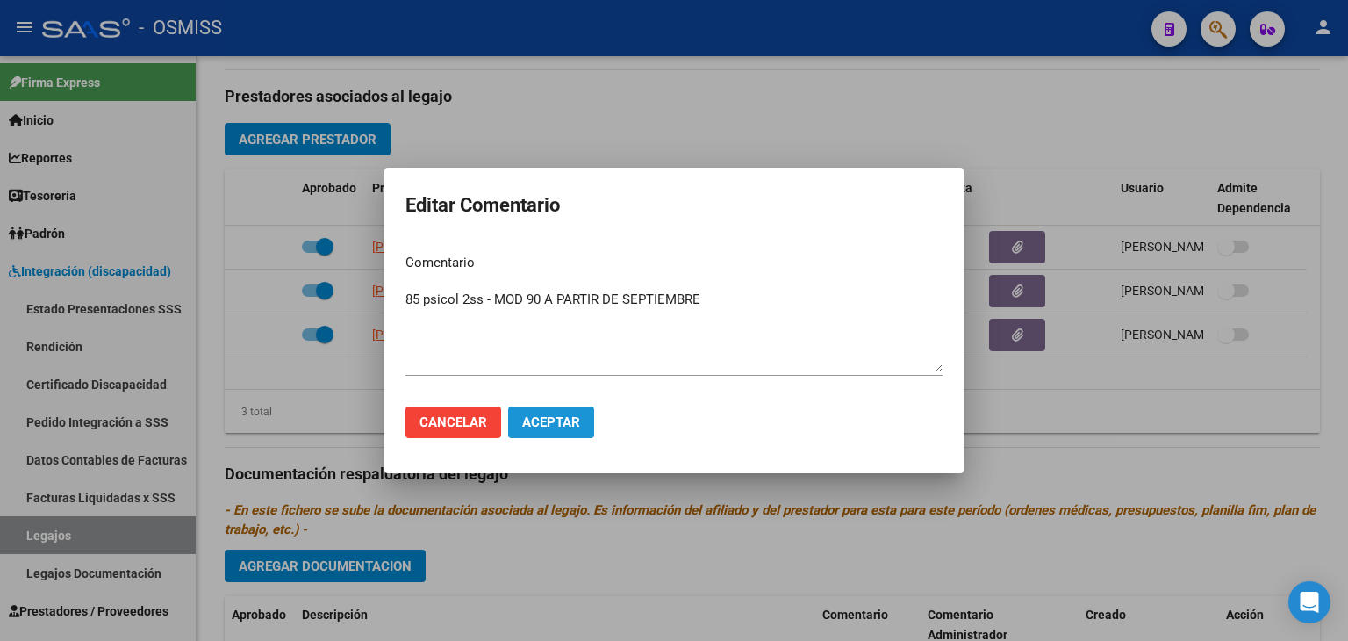
click at [570, 423] on span "Aceptar" at bounding box center [551, 422] width 58 height 16
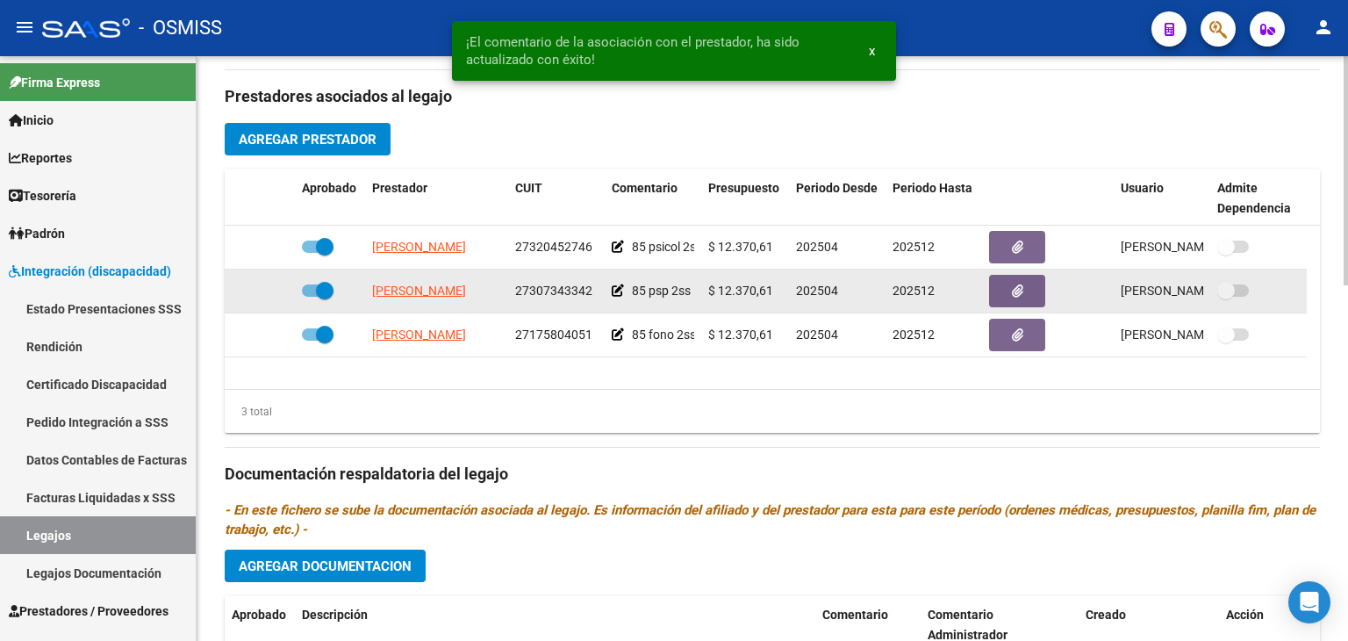
click at [615, 288] on icon at bounding box center [618, 290] width 12 height 12
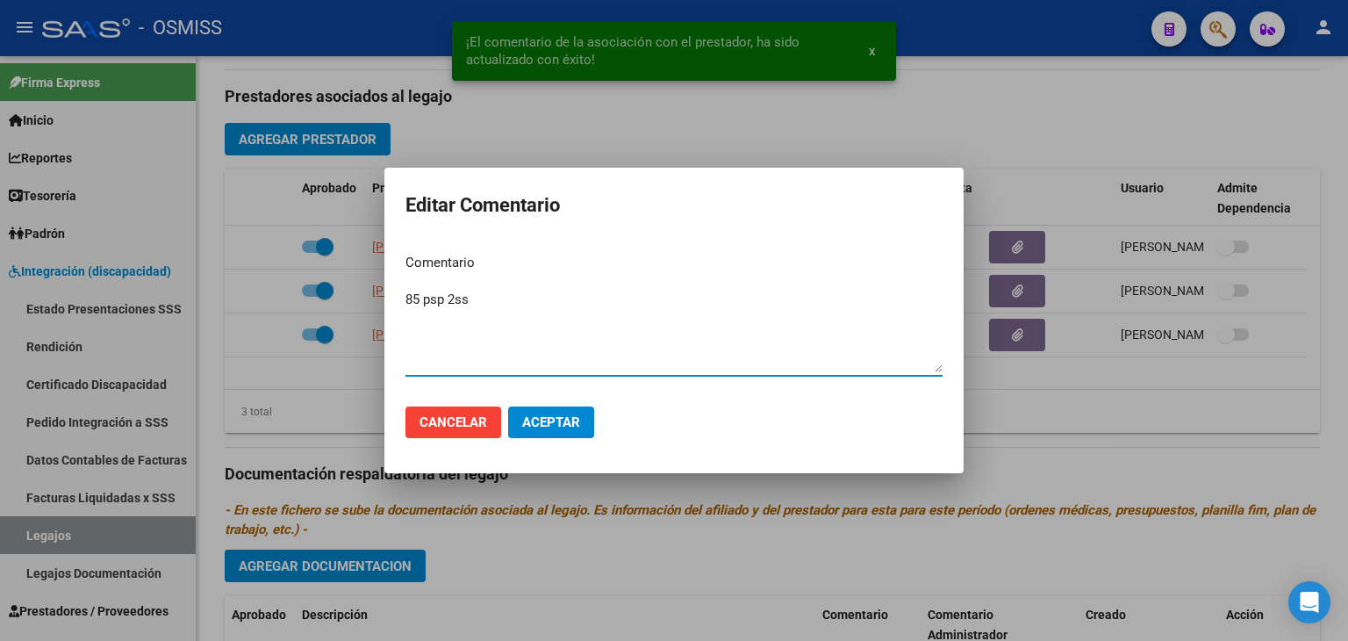
click at [568, 299] on textarea "85 psp 2ss" at bounding box center [673, 331] width 537 height 82
paste textarea "MOD 90 A PARTIR DE SEPTIEMBRE"
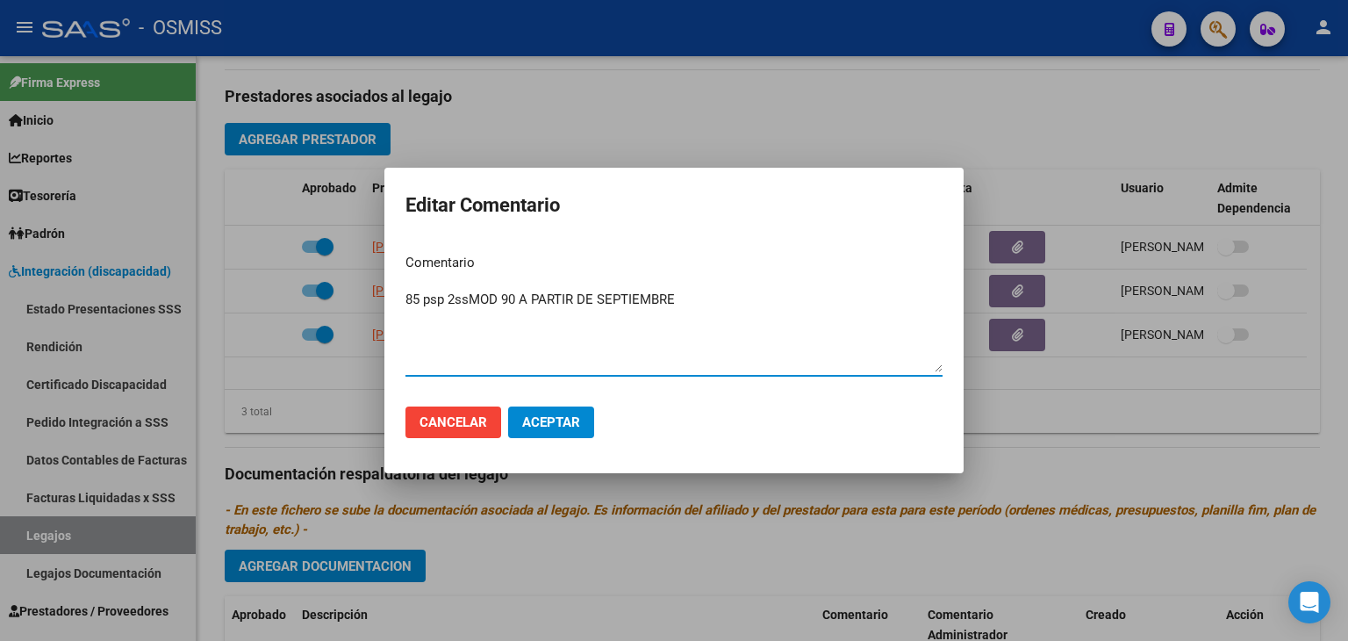
click at [464, 295] on textarea "85 psp 2ssMOD 90 A PARTIR DE SEPTIEMBRE" at bounding box center [673, 331] width 537 height 82
drag, startPoint x: 464, startPoint y: 295, endPoint x: 441, endPoint y: 318, distance: 32.3
click at [441, 318] on textarea "85 psp 2ss-MOD 90 A PARTIR DE SEPTIEMBRE" at bounding box center [673, 331] width 537 height 82
click at [469, 299] on textarea "85 psp 2ss-MOD 90 A PARTIR DE SEPTIEMBRE" at bounding box center [673, 331] width 537 height 82
type textarea "85 psp 2ss- MOD 90 A PARTIR DE SEPTIEMBRE"
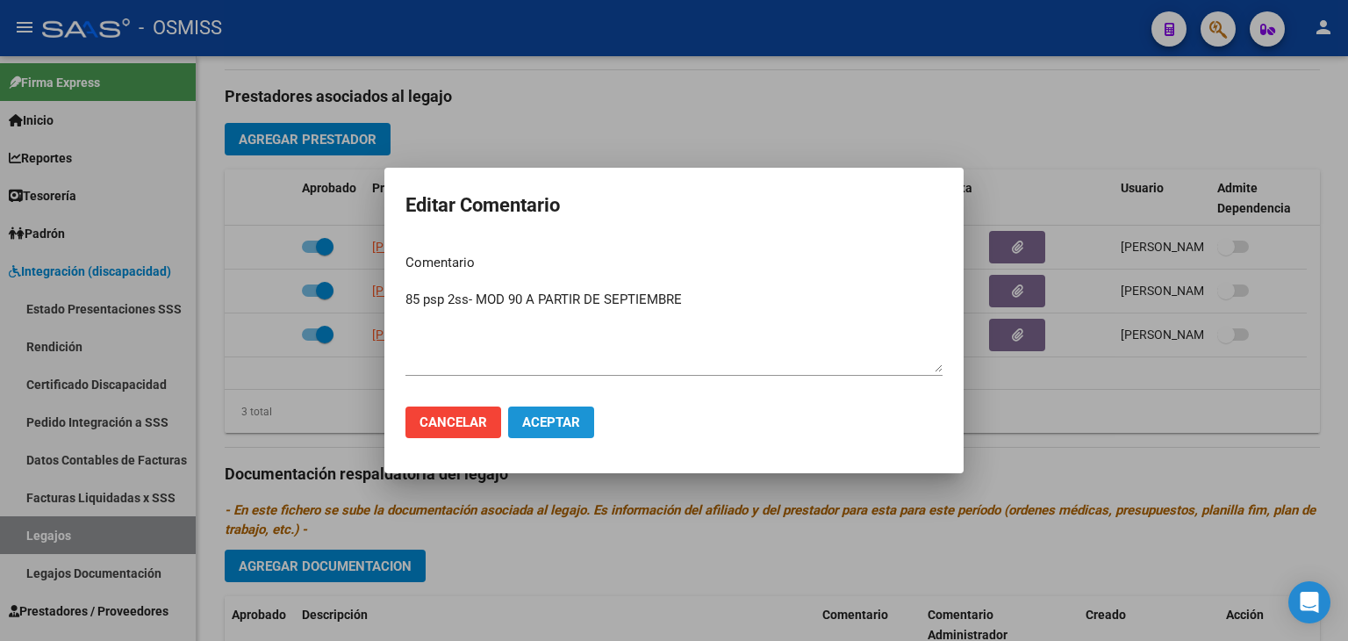
click at [552, 428] on span "Aceptar" at bounding box center [551, 422] width 58 height 16
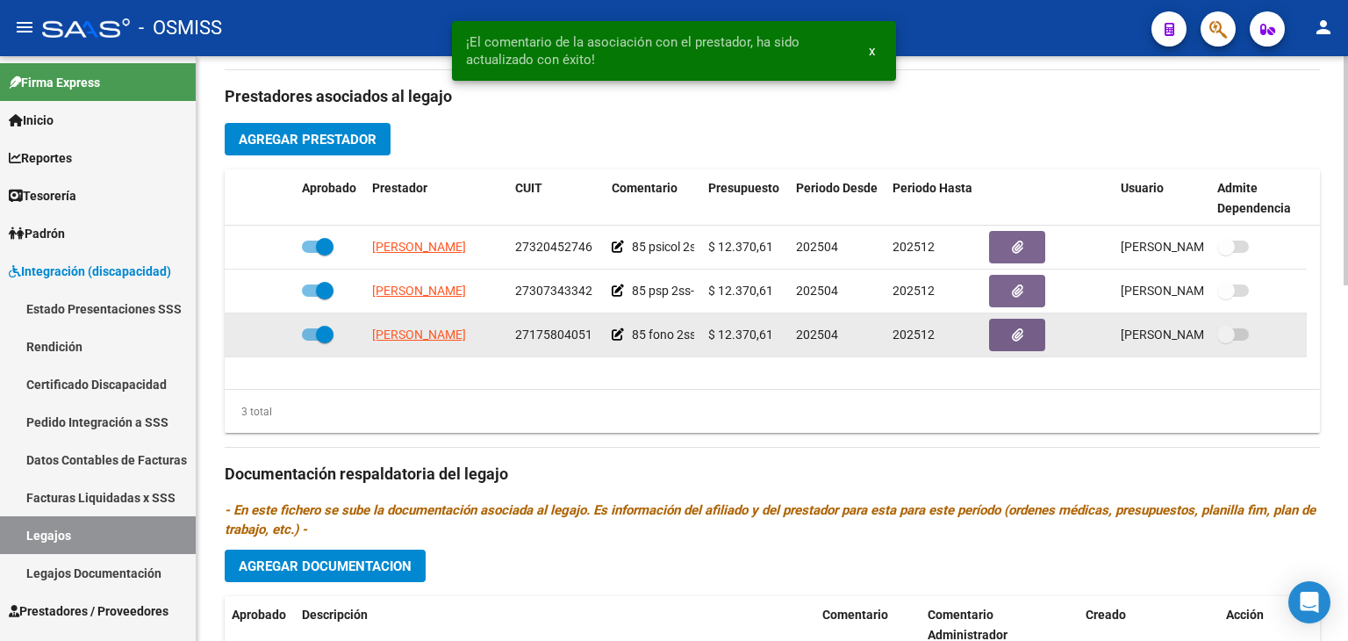
click at [619, 329] on icon at bounding box center [618, 334] width 12 height 12
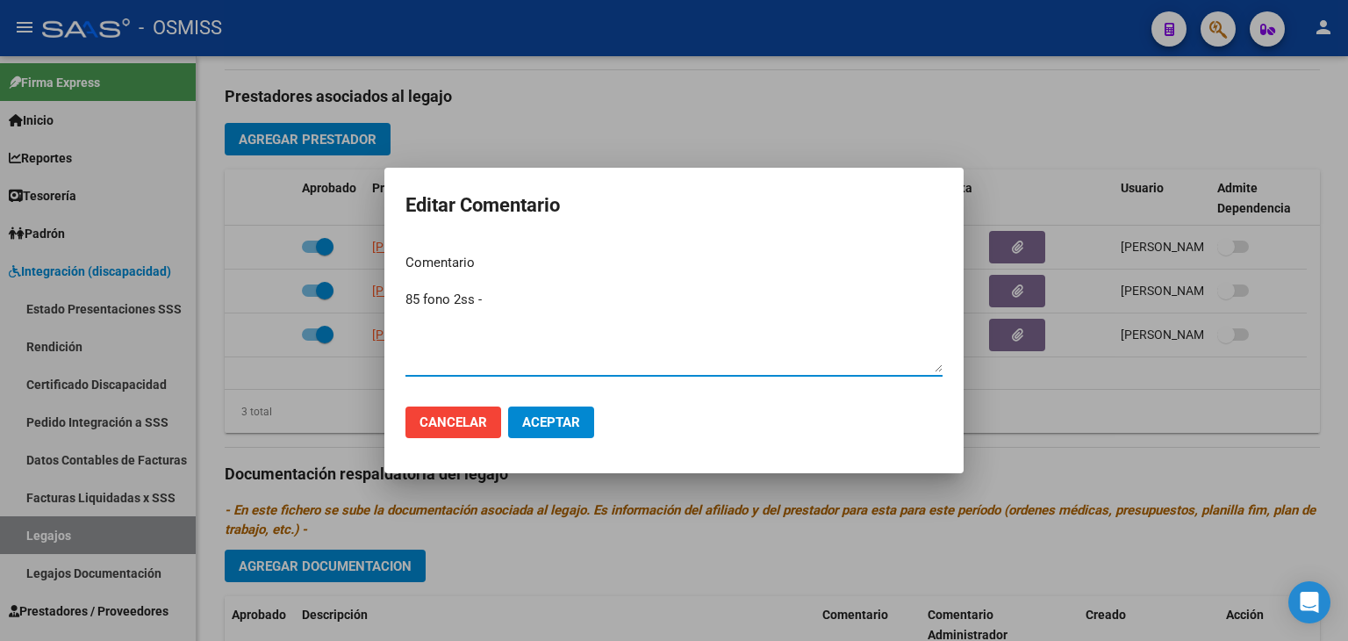
paste textarea "MOD 90 A PARTIR DE SEPTIEMBRE"
type textarea "85 fono 2ss - MOD 90 A PARTIR DE SEPTIEMBRE"
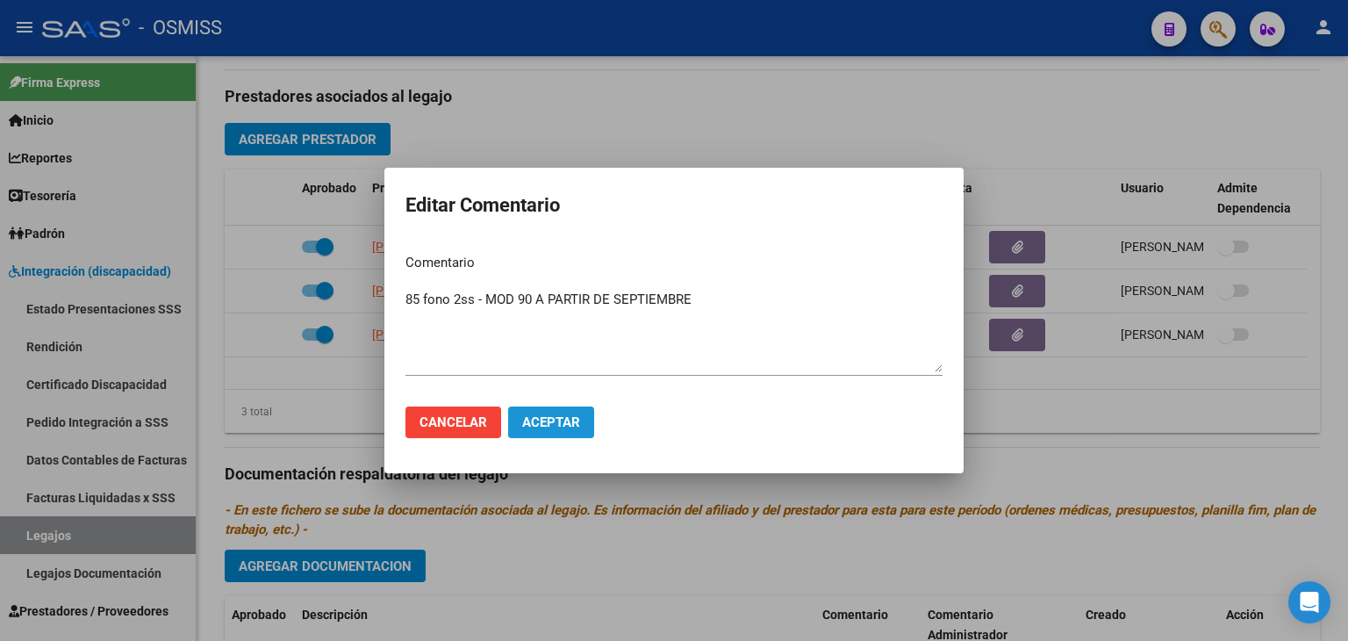
click at [553, 411] on button "Aceptar" at bounding box center [551, 422] width 86 height 32
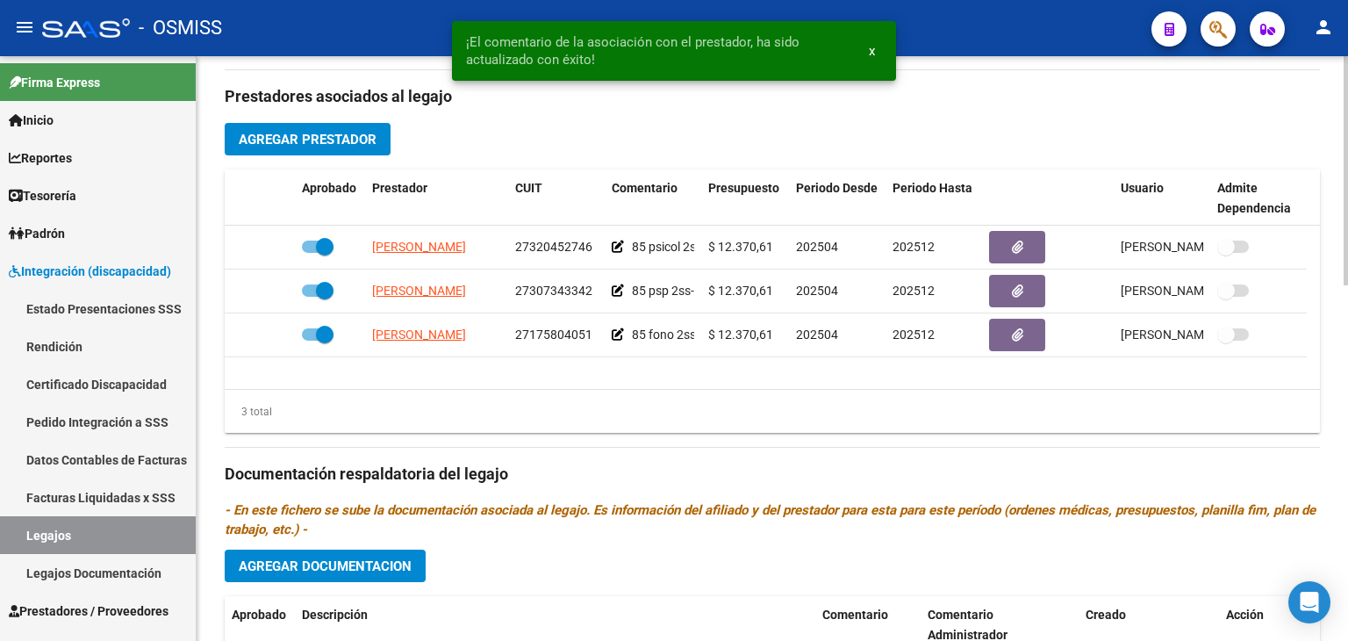
scroll to position [47, 0]
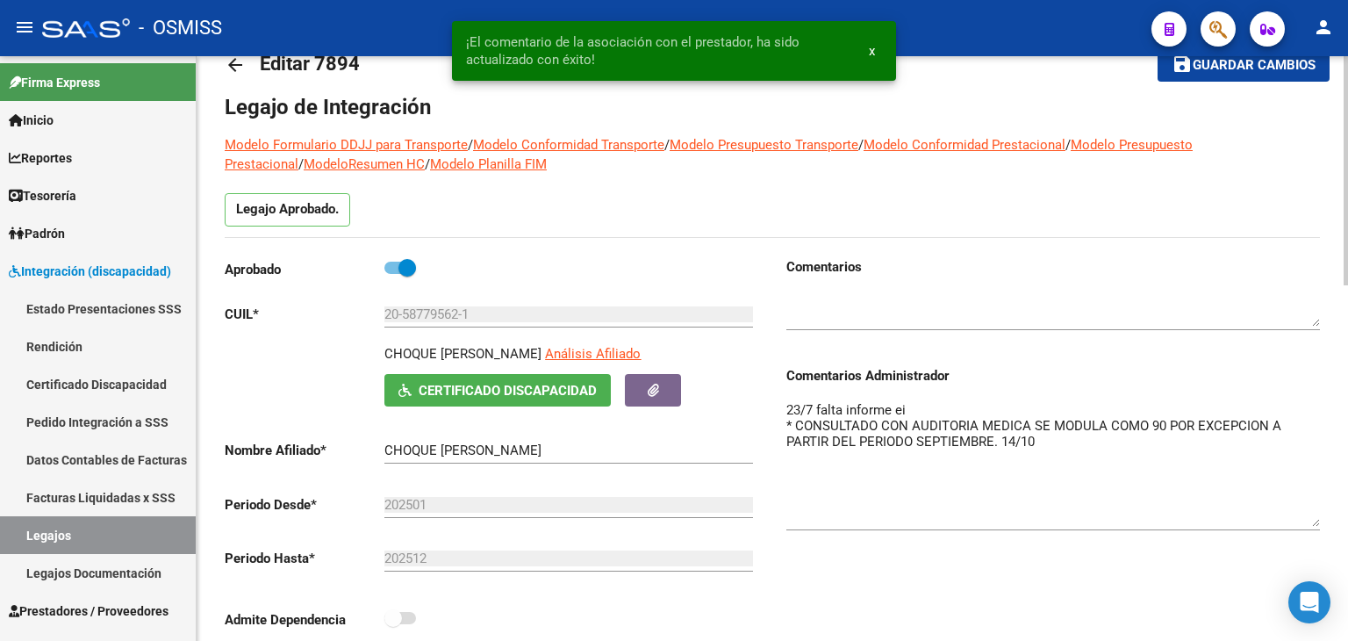
click at [1347, 250] on div at bounding box center [1346, 348] width 4 height 584
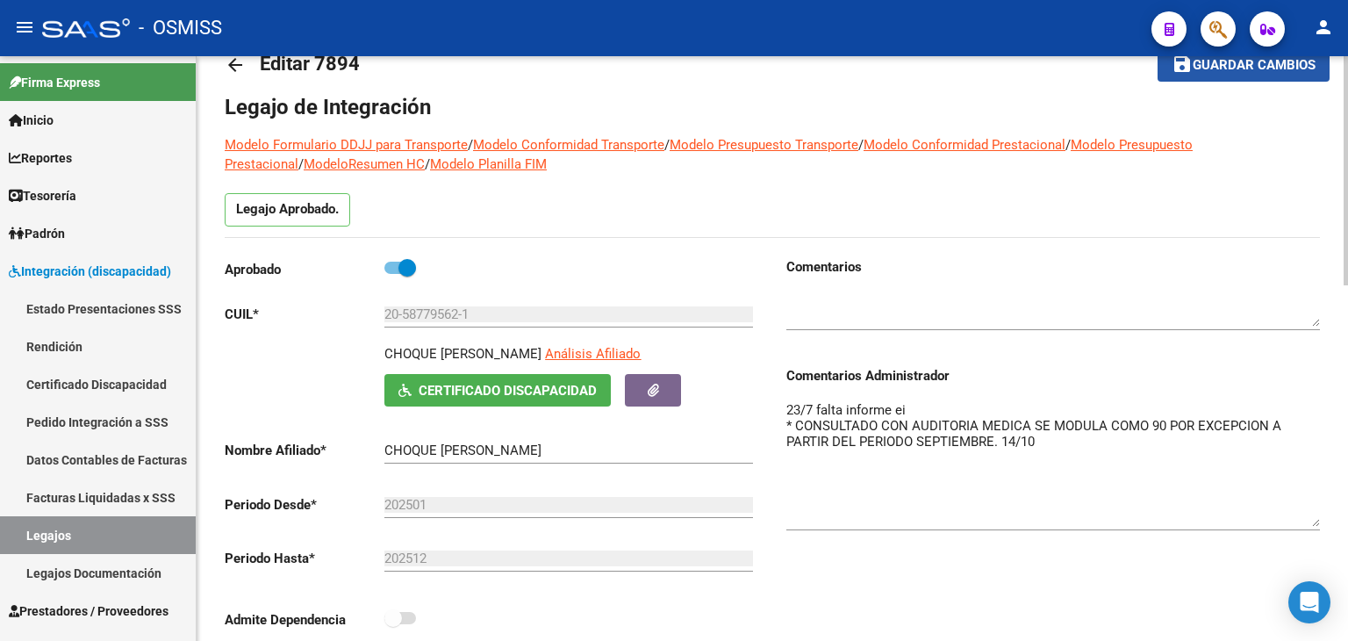
click at [1239, 75] on button "save Guardar cambios" at bounding box center [1244, 64] width 172 height 32
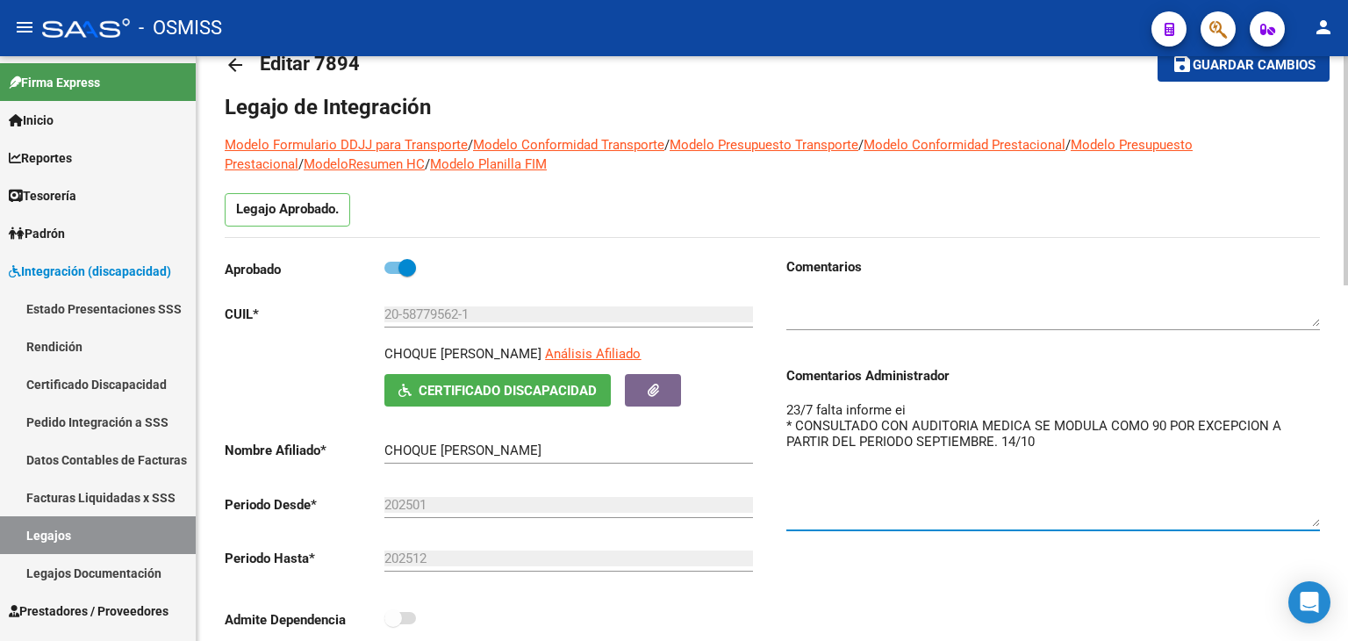
click at [786, 426] on textarea "23/7 falta informe ei * CONSULTADO CON AUDITORIA MEDICA SE MODULA COMO 90 POR E…" at bounding box center [1053, 463] width 534 height 126
click at [1000, 441] on textarea "23/7 falta informe ei * CONSULTADO CON AUDITORIA MEDICA SE MODULA COMO 90 POR E…" at bounding box center [1053, 463] width 534 height 126
click at [793, 424] on textarea "23/7 falta informe ei * CONSULTADO CON AUDITORIA MEDICA SE MODULA COMO 90 POR E…" at bounding box center [1053, 463] width 534 height 126
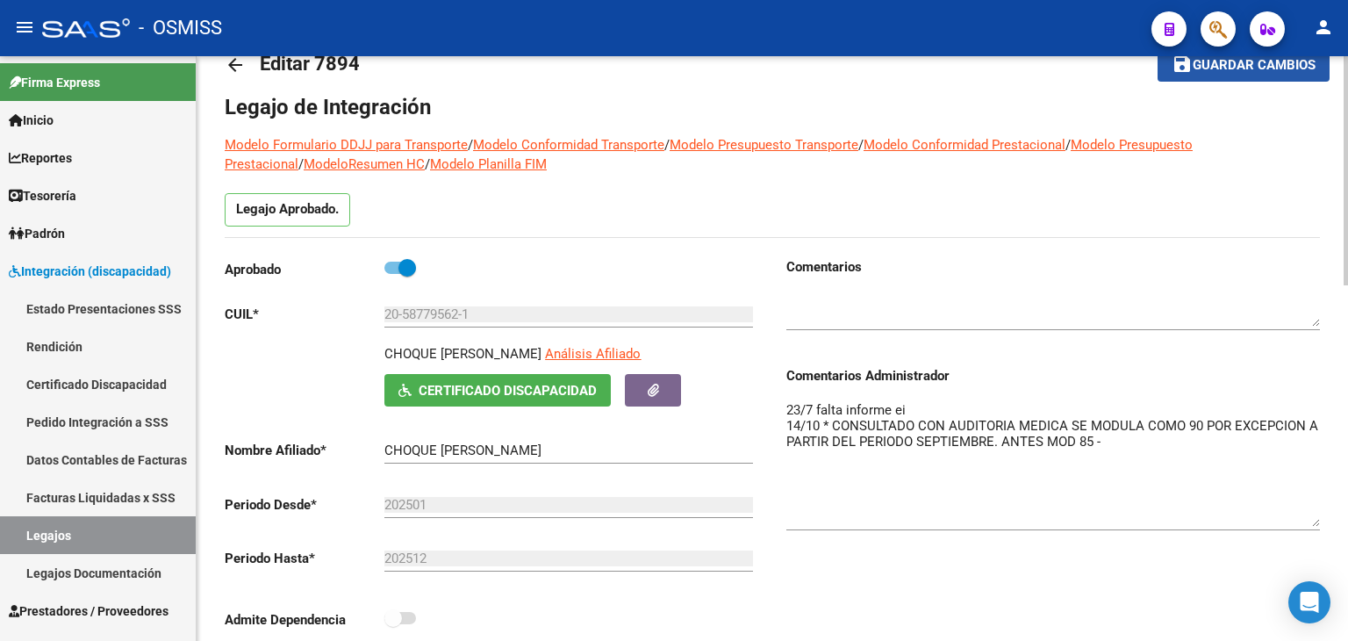
click at [1243, 68] on span "Guardar cambios" at bounding box center [1254, 66] width 123 height 16
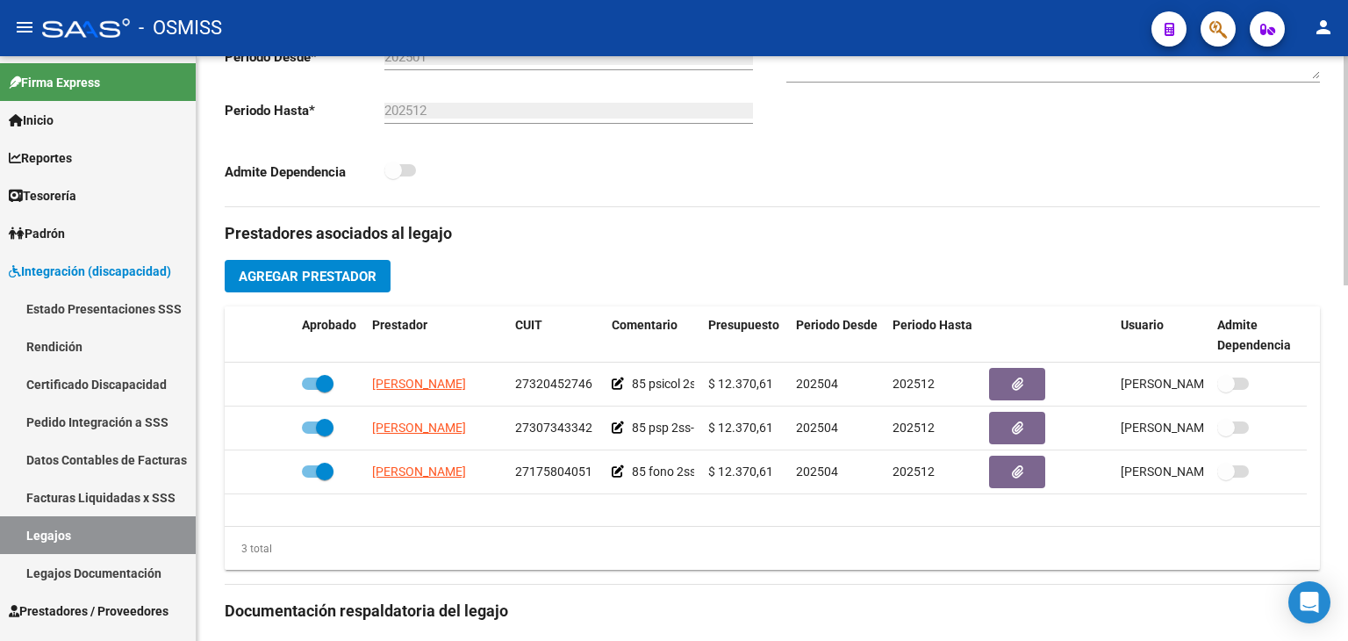
scroll to position [504, 0]
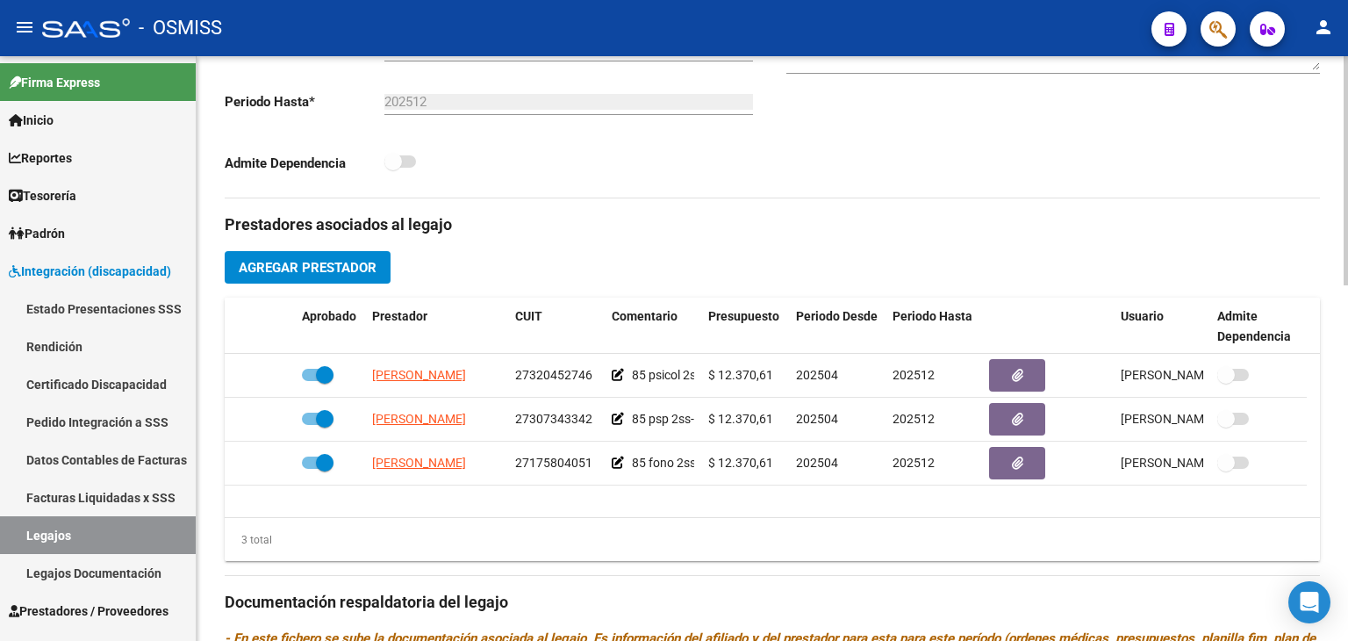
click at [597, 575] on mat-divider at bounding box center [772, 575] width 1095 height 1
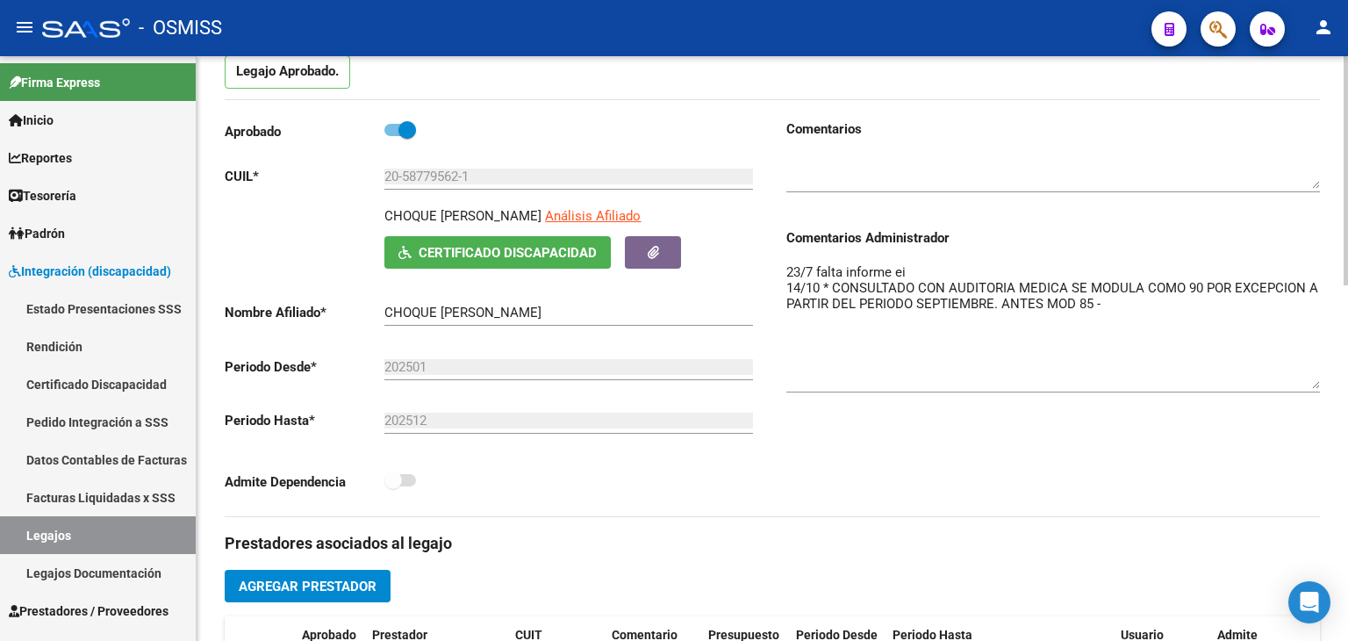
scroll to position [0, 0]
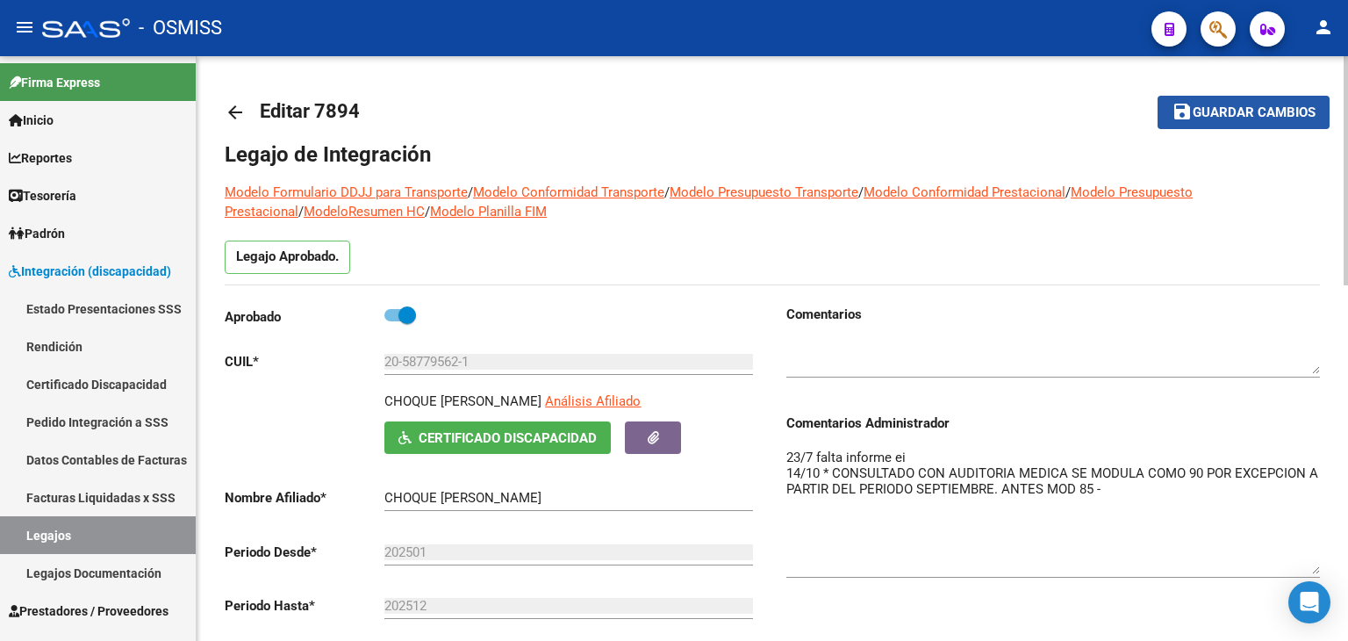
click at [1269, 117] on span "Guardar cambios" at bounding box center [1254, 113] width 123 height 16
click at [1230, 468] on textarea "23/7 falta informe ei 14/10 * CONSULTADO CON AUDITORIA MEDICA SE MODULA COMO 90…" at bounding box center [1053, 511] width 534 height 126
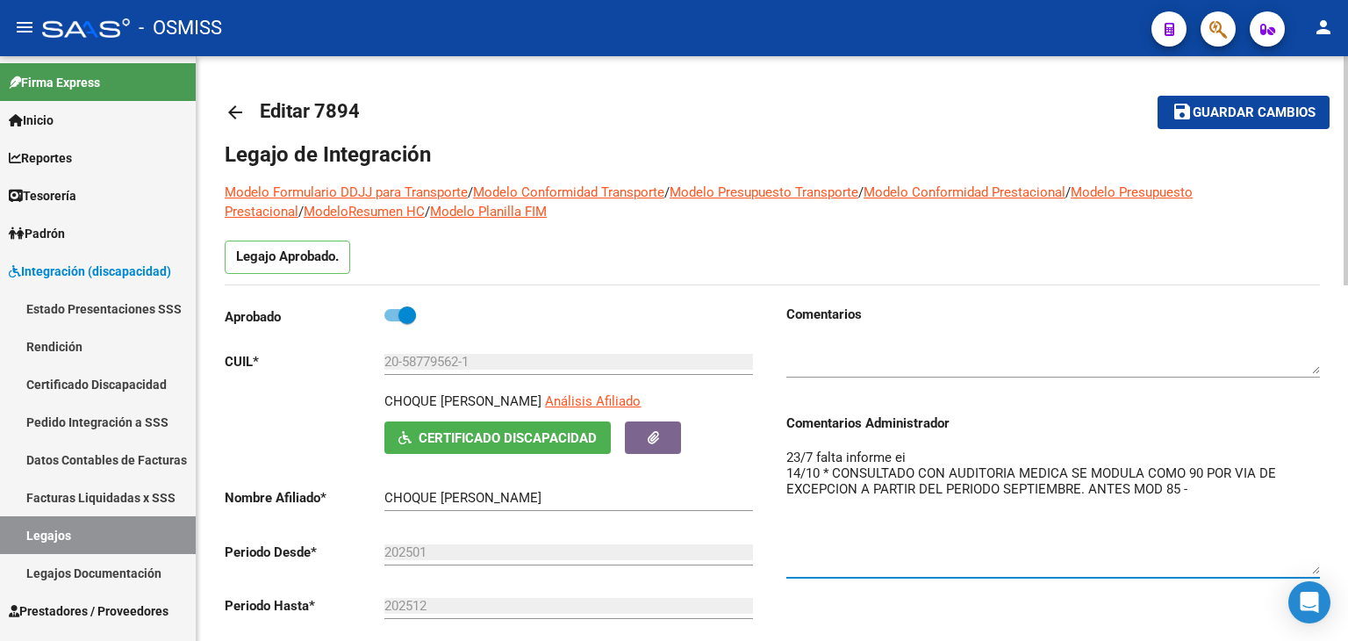
click at [1079, 482] on textarea "23/7 falta informe ei 14/10 * CONSULTADO CON AUDITORIA MEDICA SE MODULA COMO 90…" at bounding box center [1053, 511] width 534 height 126
click at [1111, 480] on textarea "23/7 falta informe ei 14/10 * CONSULTADO CON AUDITORIA MEDICA SE MODULA COMO 90…" at bounding box center [1053, 511] width 534 height 126
type textarea "23/7 falta informe ei 14/10 * CONSULTADO CON AUDITORIA MEDICA SE MODULA COMO 90…"
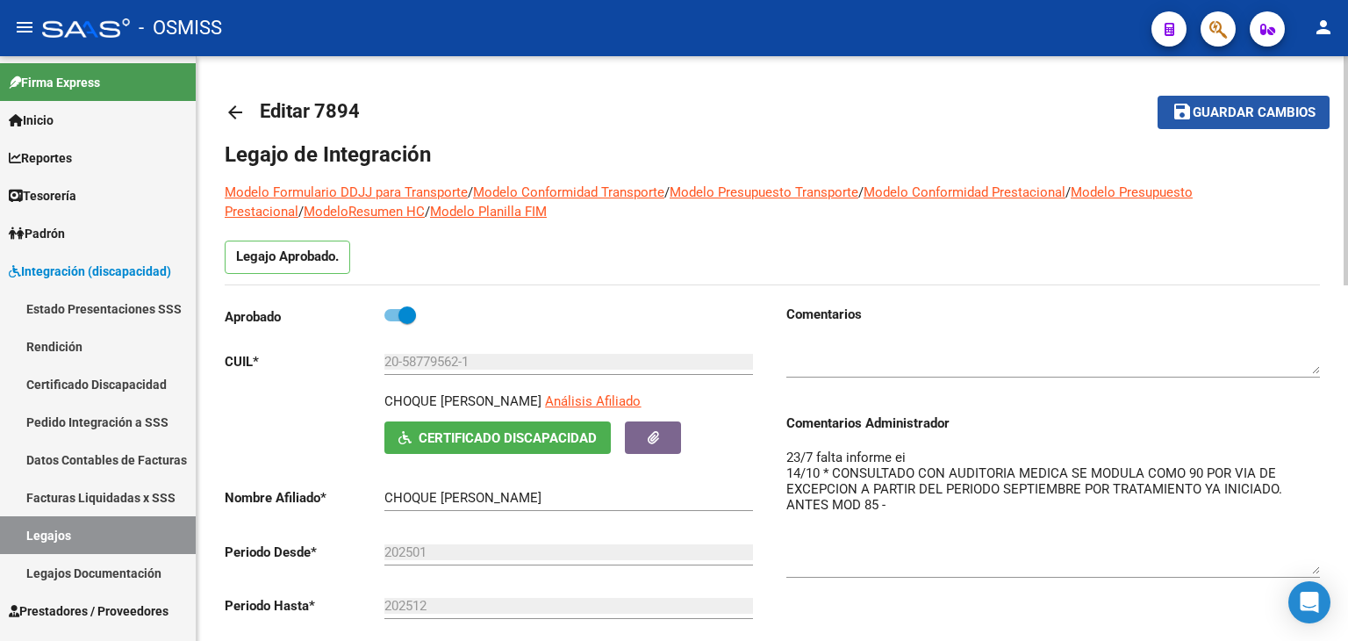
click at [1288, 118] on span "Guardar cambios" at bounding box center [1254, 113] width 123 height 16
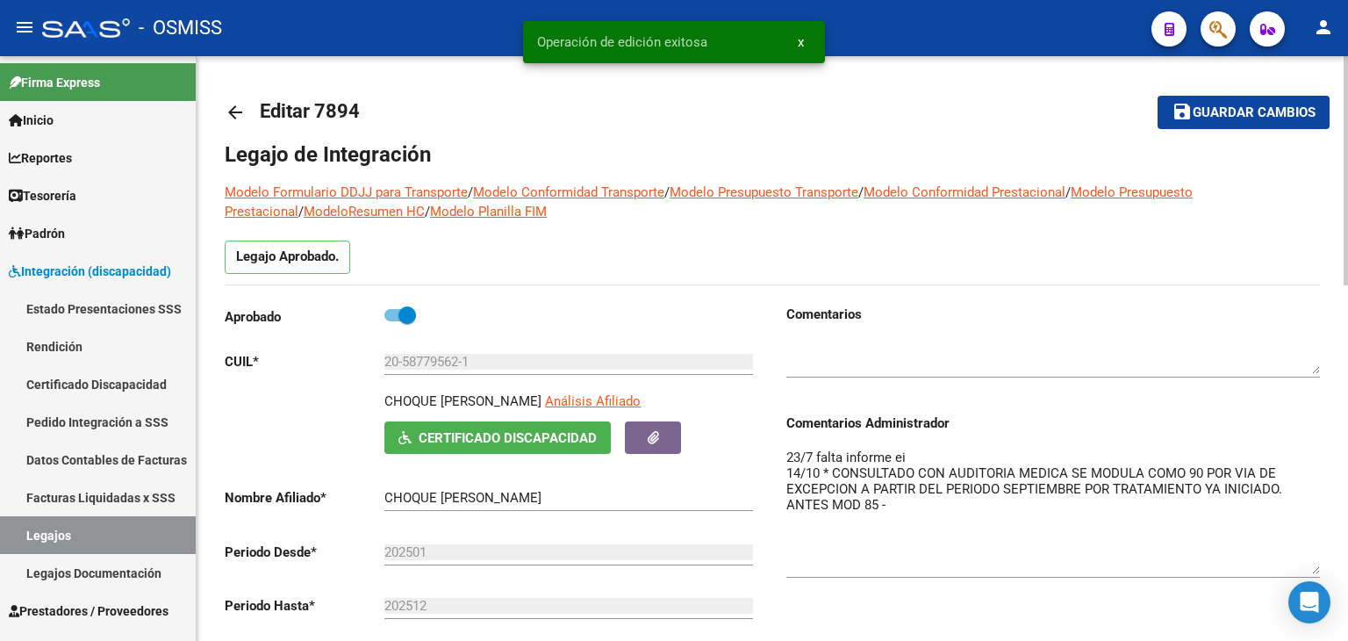
click at [825, 247] on div "Legajo Aprobado." at bounding box center [772, 262] width 1095 height 44
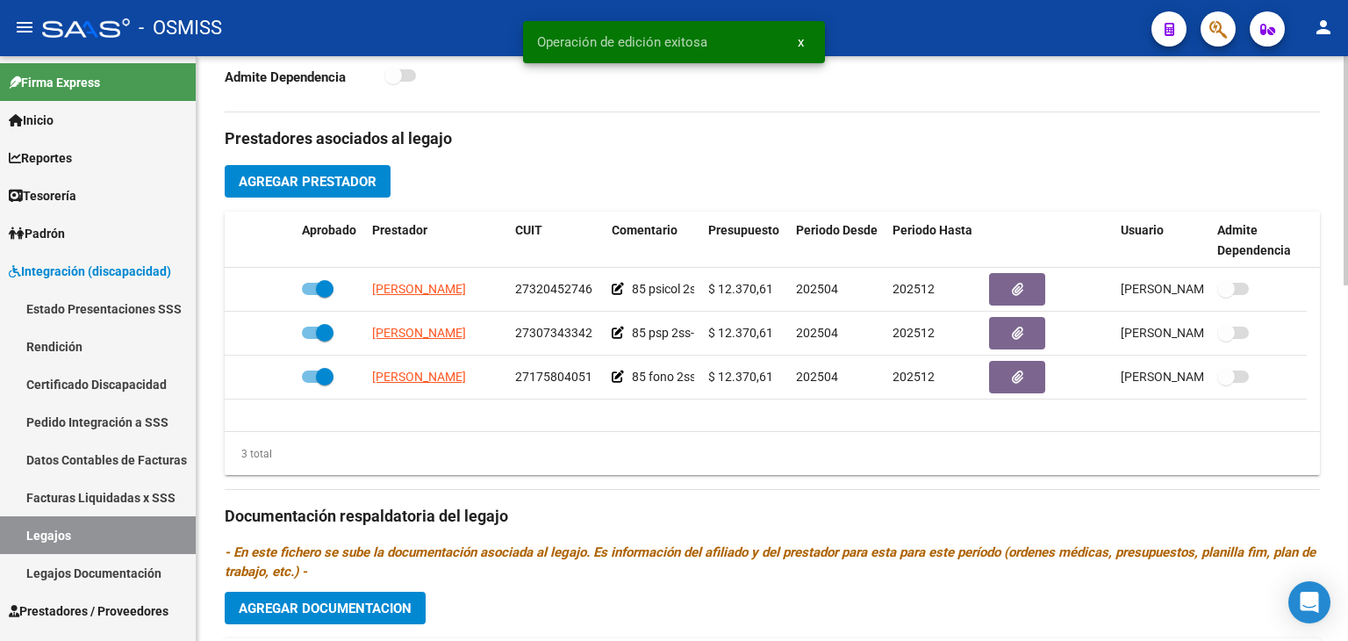
scroll to position [597, 0]
